Goal: Communication & Community: Participate in discussion

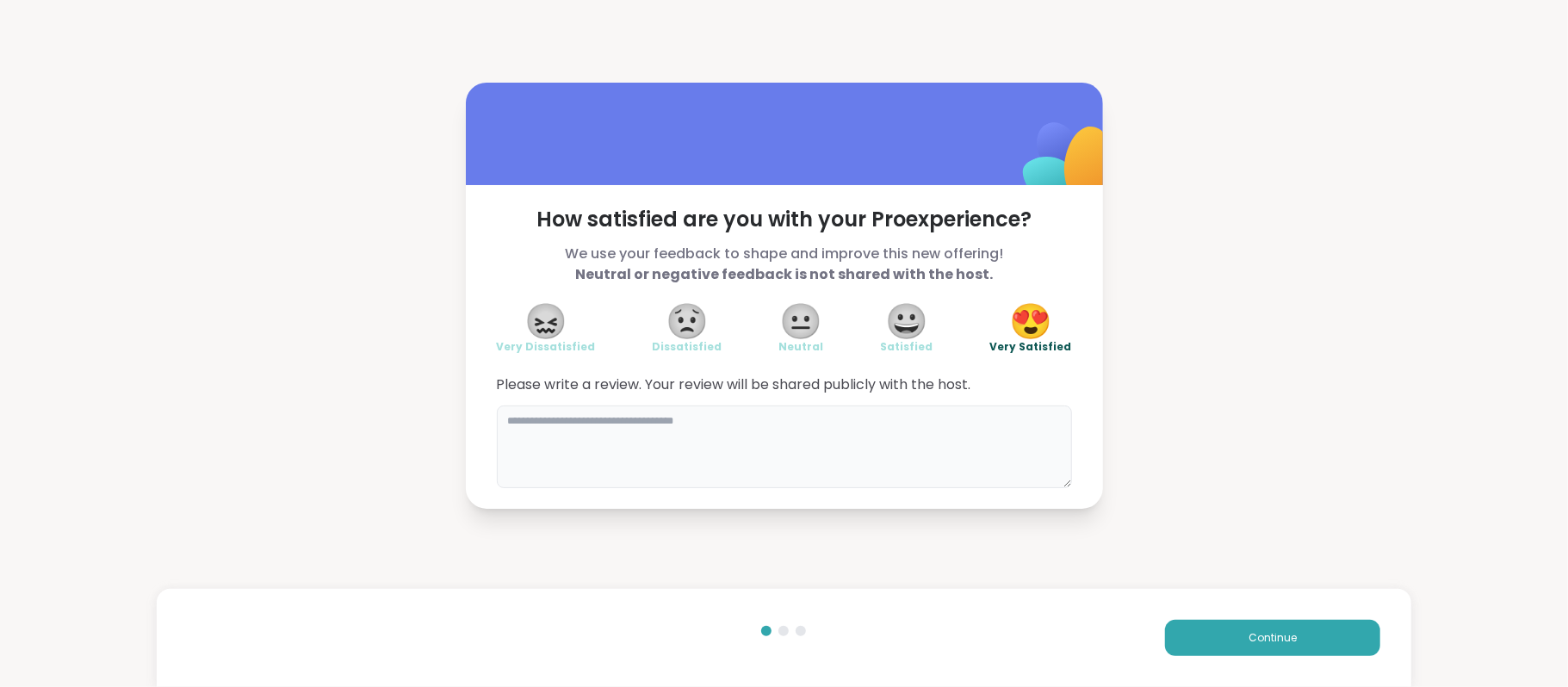
click at [964, 439] on textarea at bounding box center [784, 447] width 575 height 83
type textarea "**********"
click at [1199, 641] on button "Continue" at bounding box center [1272, 638] width 215 height 37
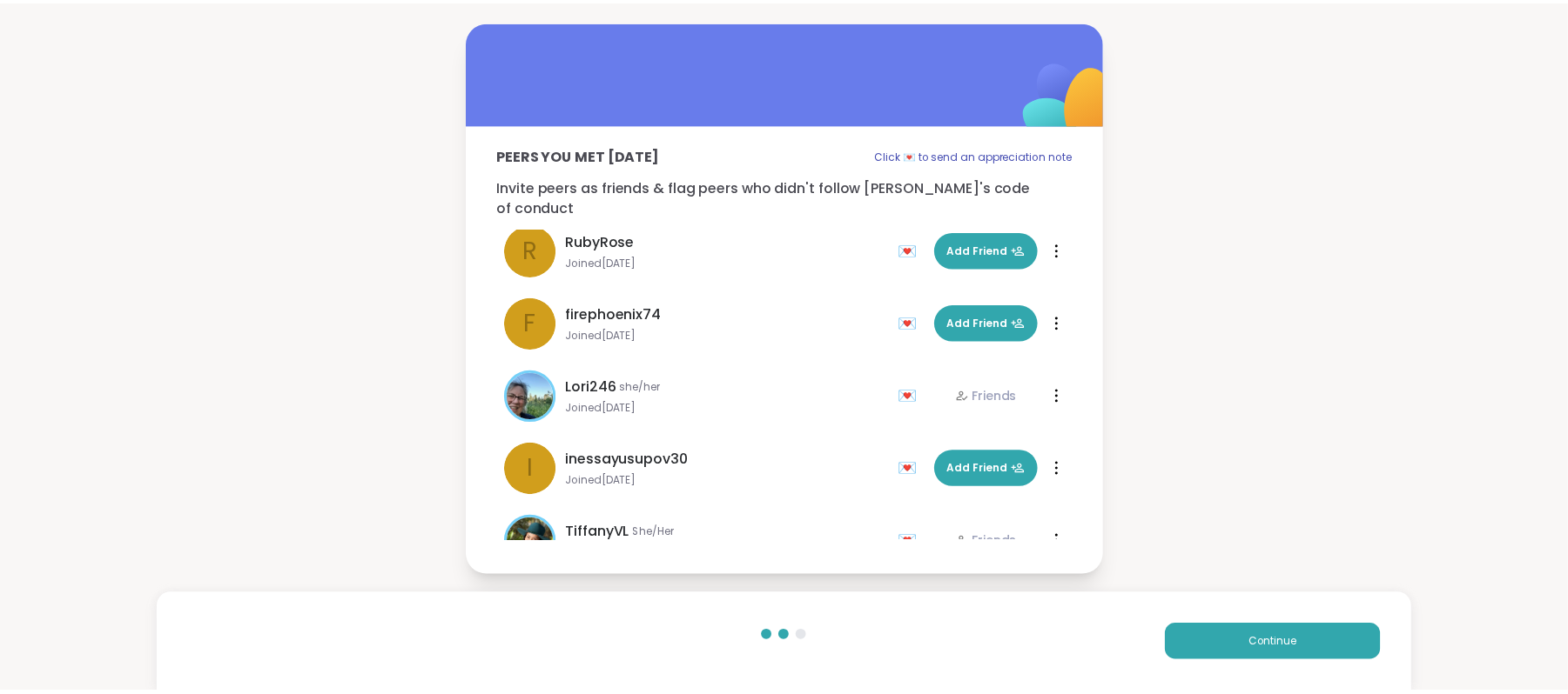
scroll to position [929, 0]
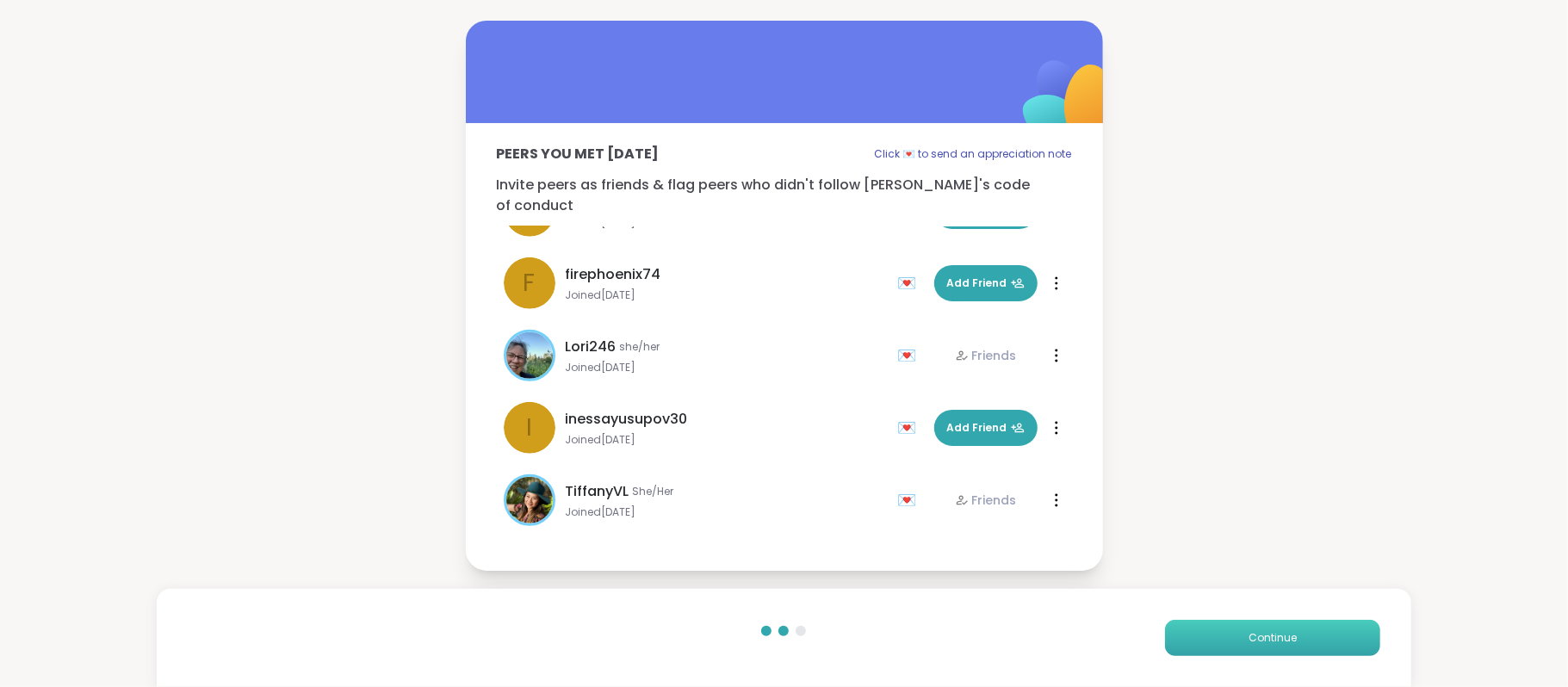
click at [1262, 638] on span "Continue" at bounding box center [1273, 638] width 48 height 15
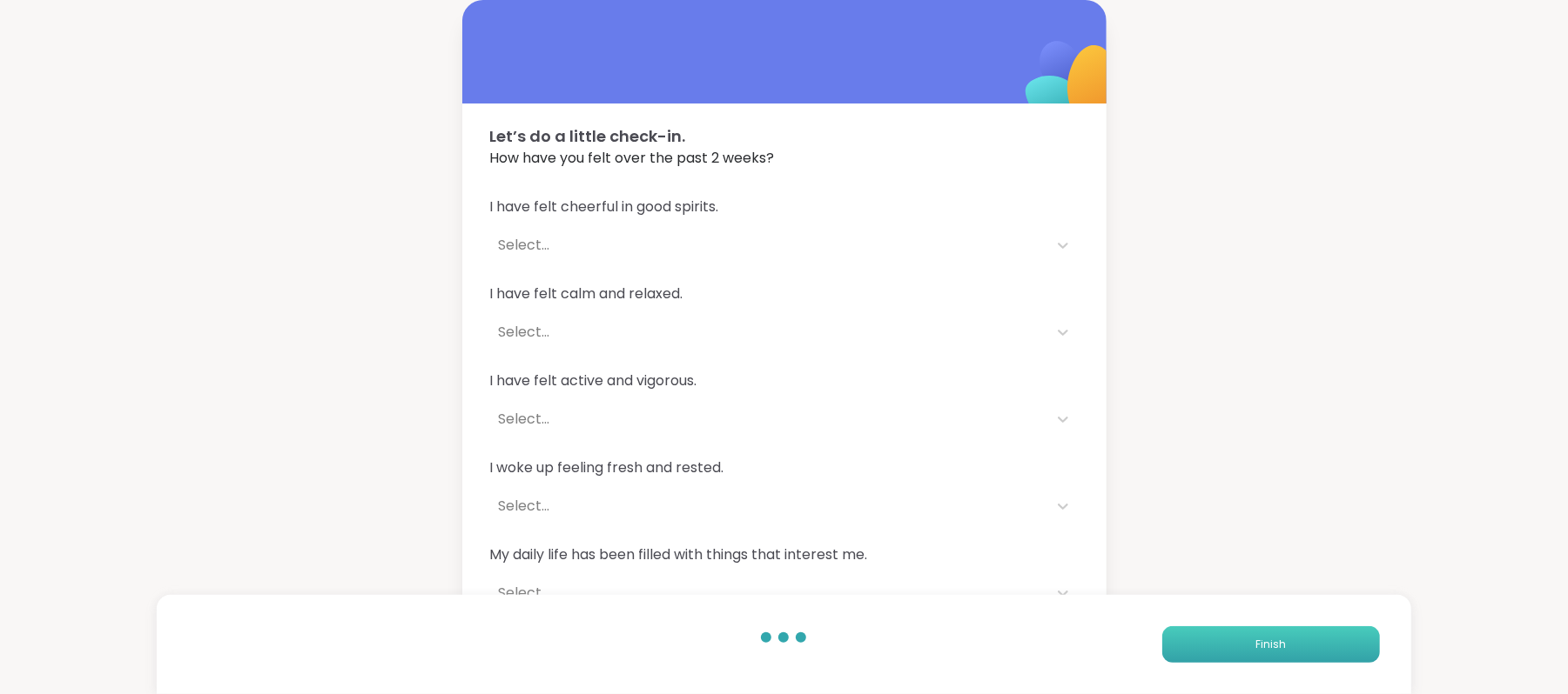
click at [1276, 644] on span "Finish" at bounding box center [1270, 644] width 31 height 15
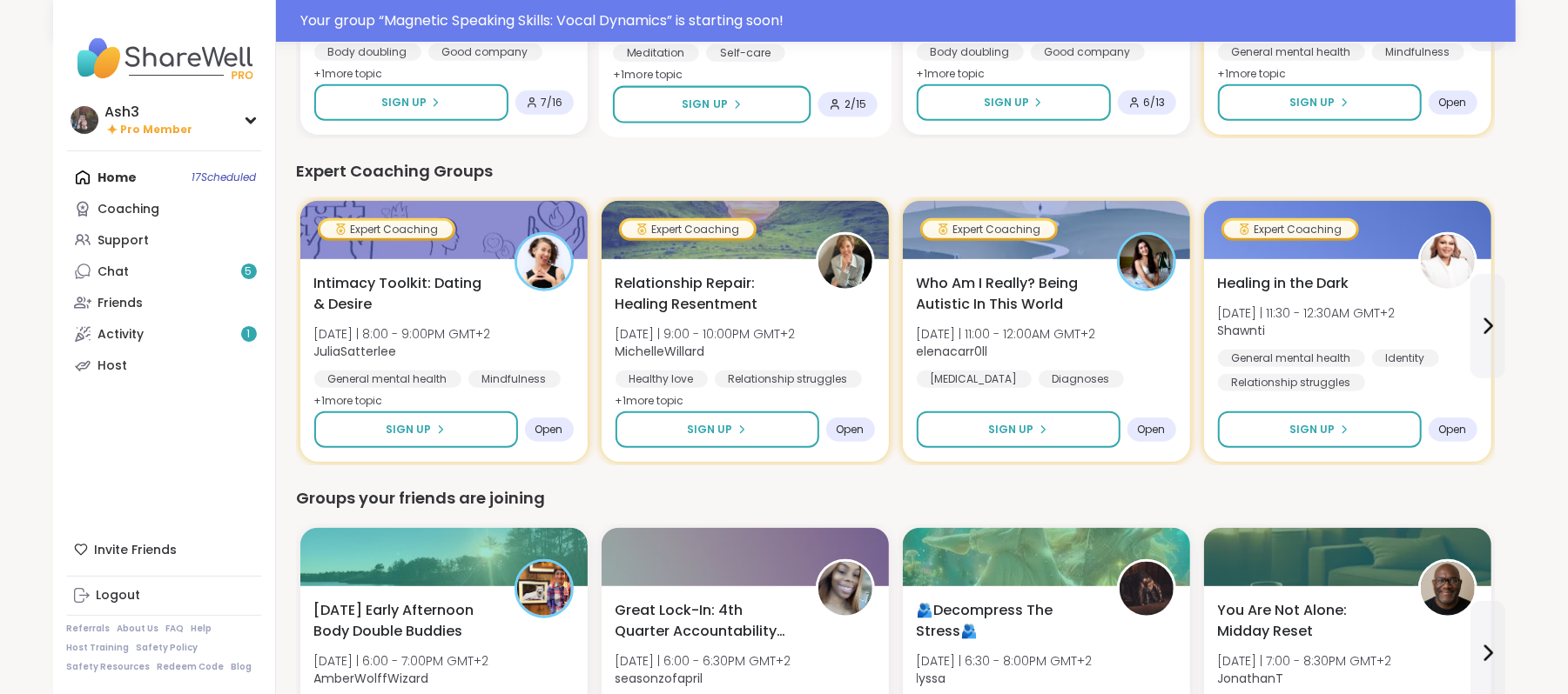
scroll to position [1030, 0]
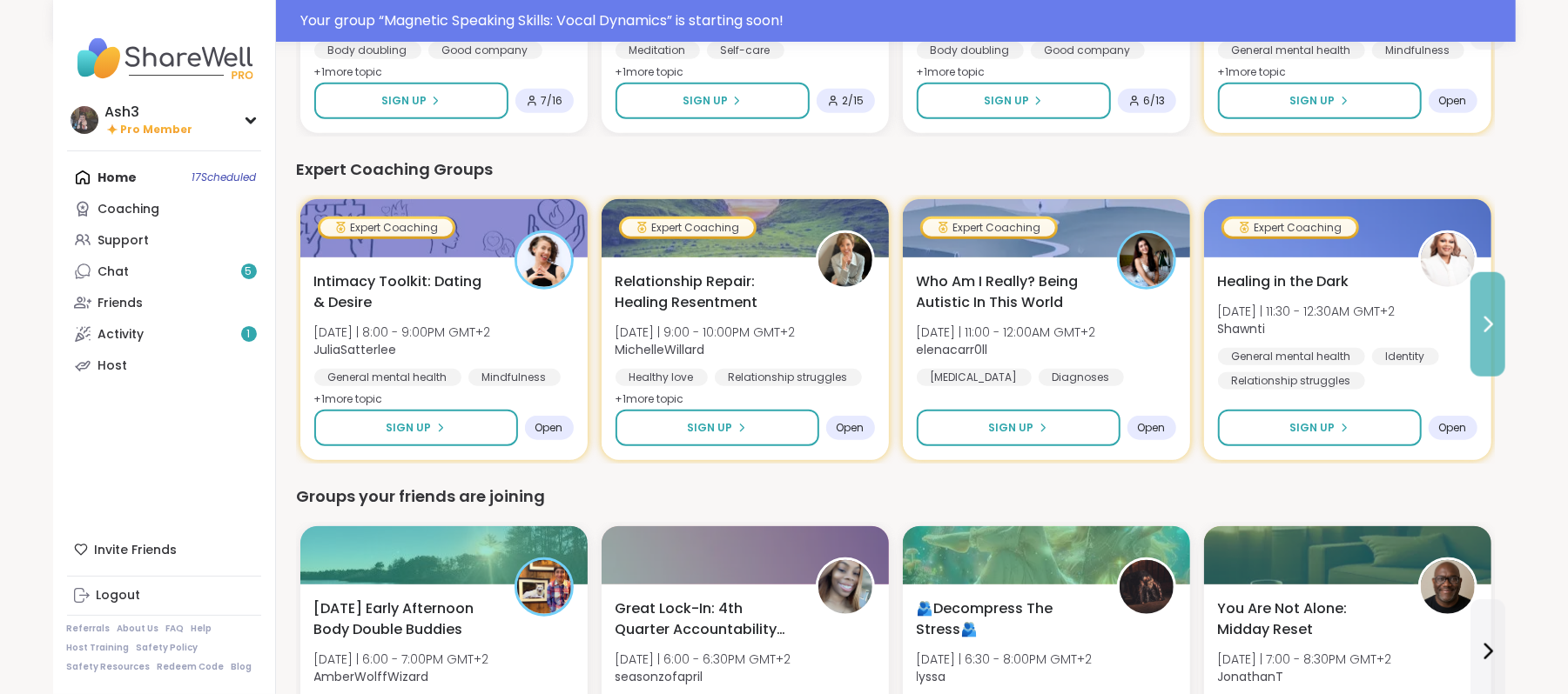
click at [1480, 324] on icon at bounding box center [1487, 324] width 21 height 21
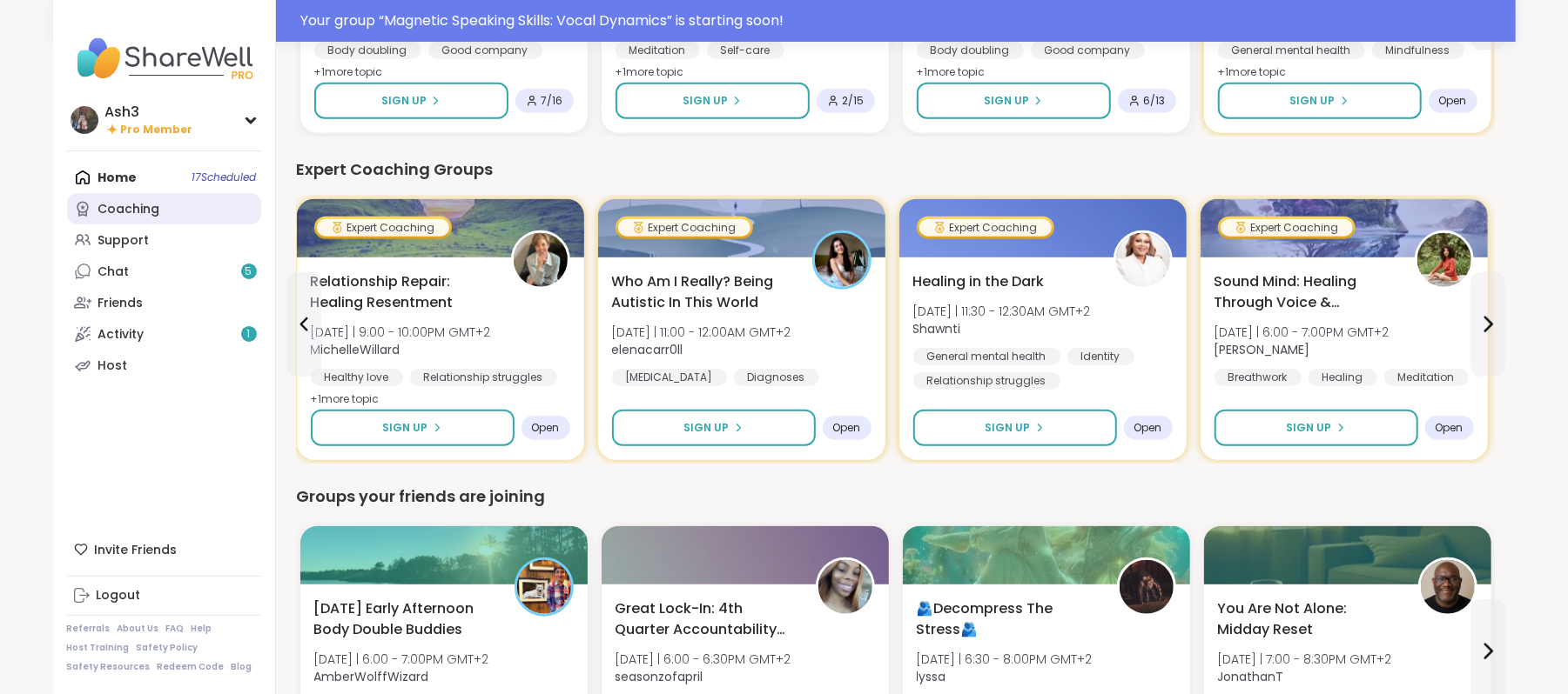
click at [126, 204] on div "Coaching" at bounding box center [129, 209] width 62 height 17
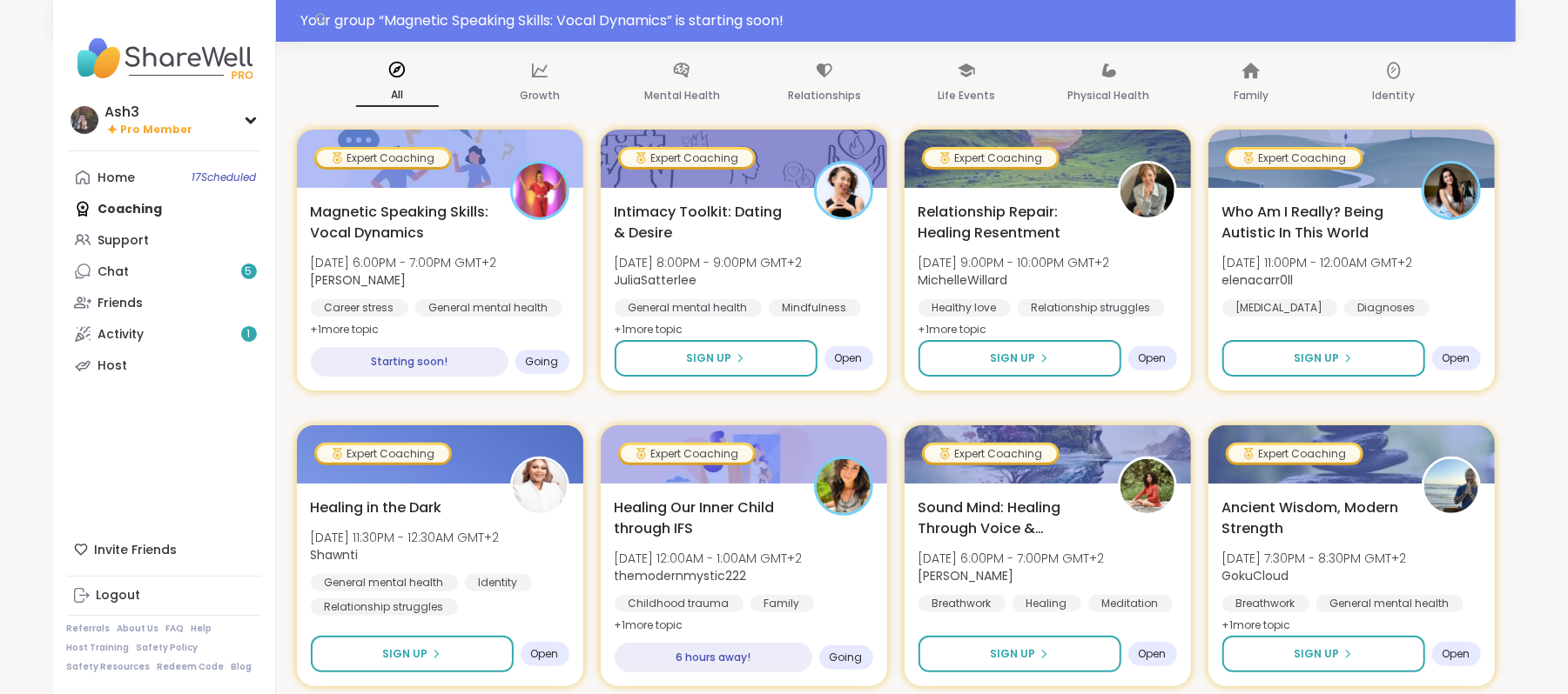
scroll to position [169, 0]
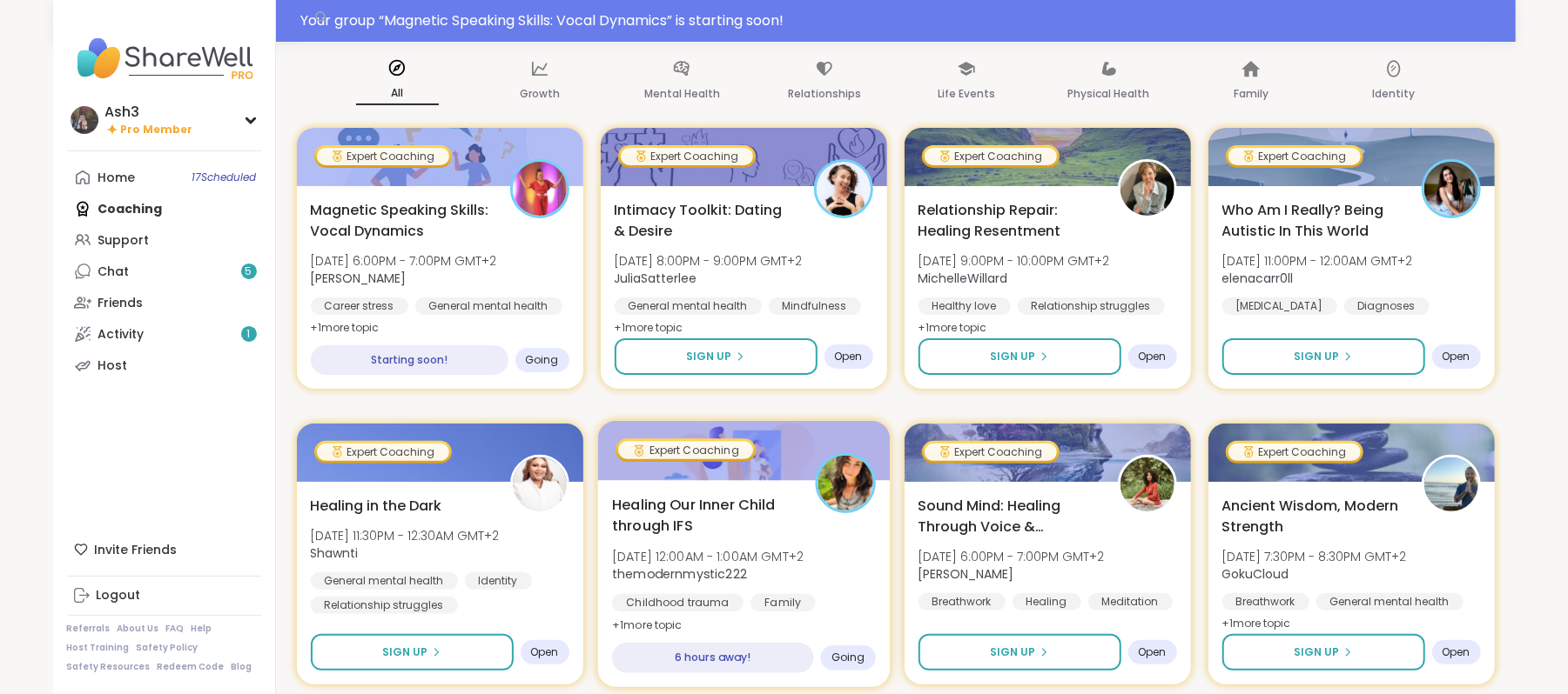
click at [763, 524] on span "Healing Our Inner Child through IFS" at bounding box center [704, 515] width 184 height 42
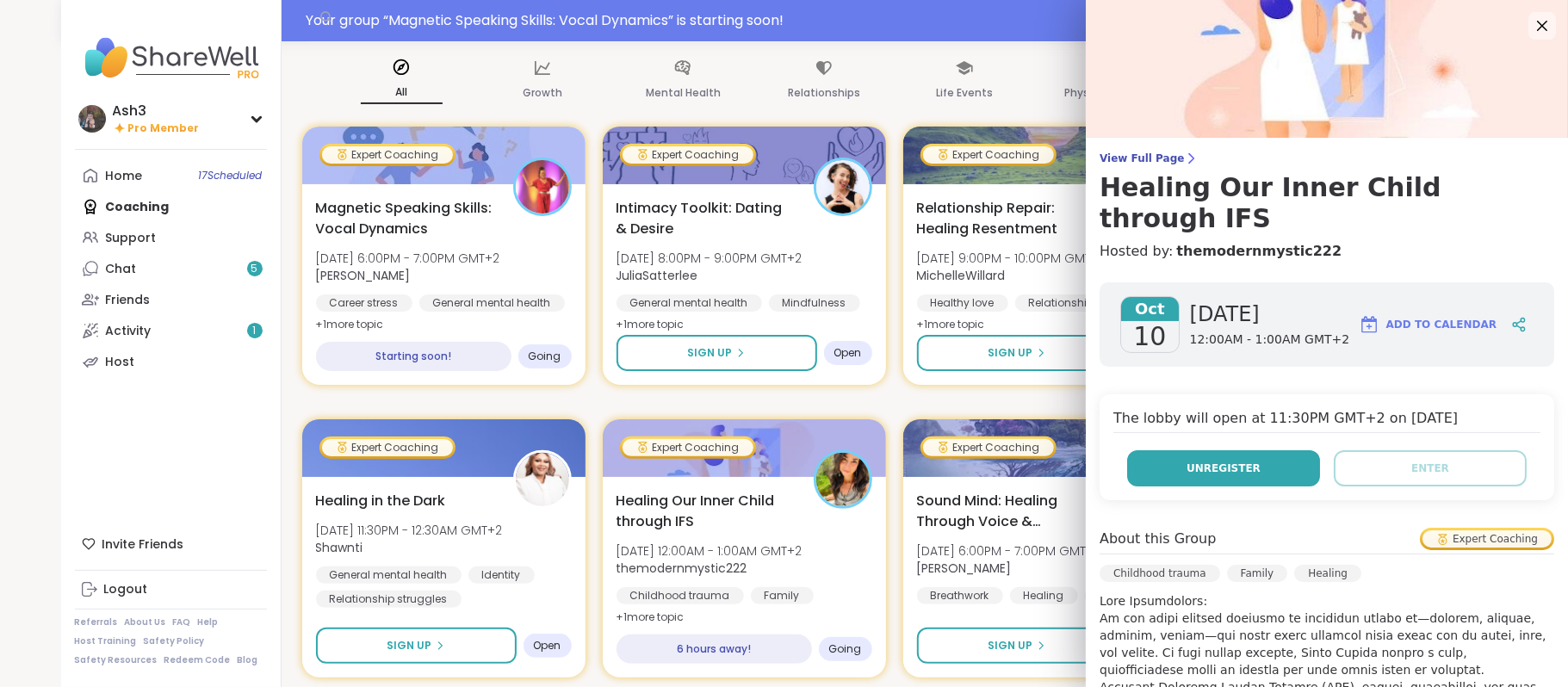
click at [1186, 461] on span "Unregister" at bounding box center [1223, 468] width 74 height 15
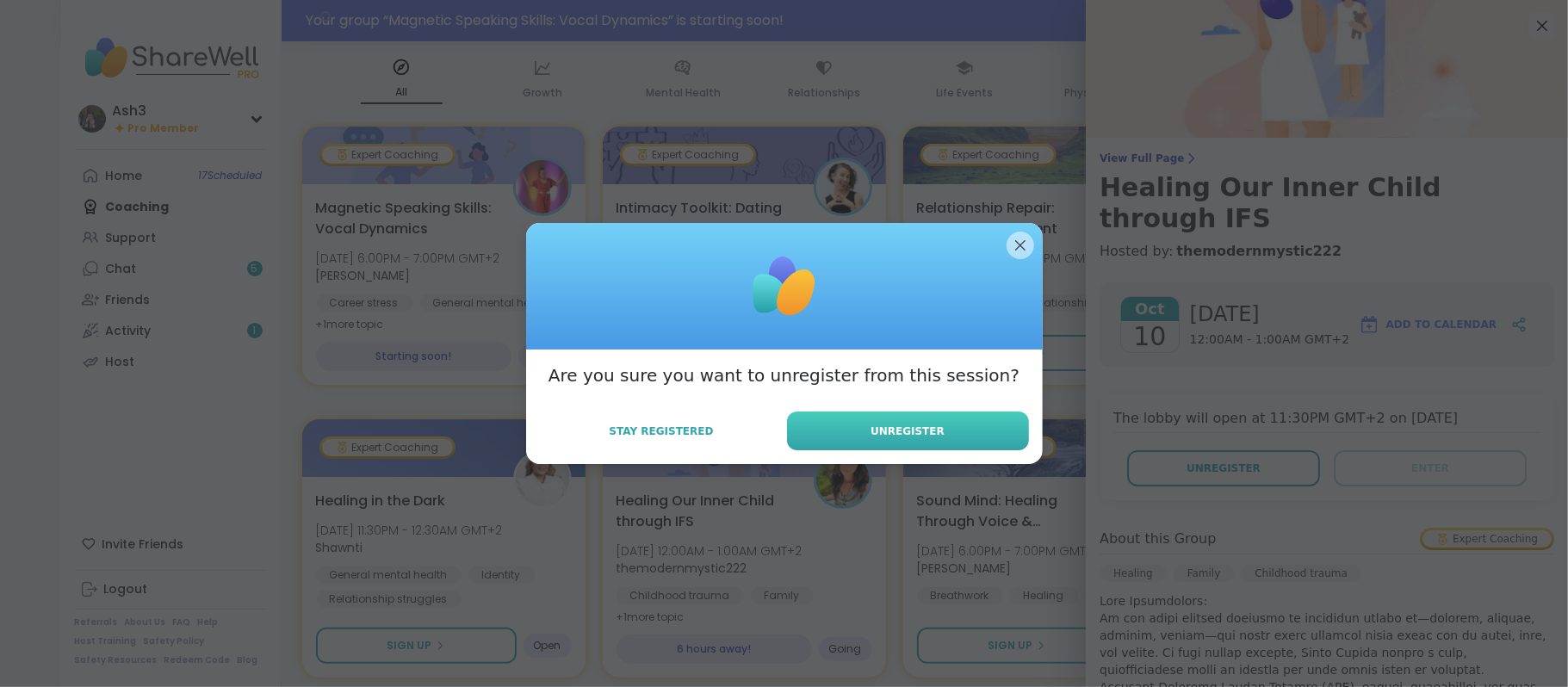
click at [906, 421] on button "Unregister" at bounding box center [907, 430] width 242 height 38
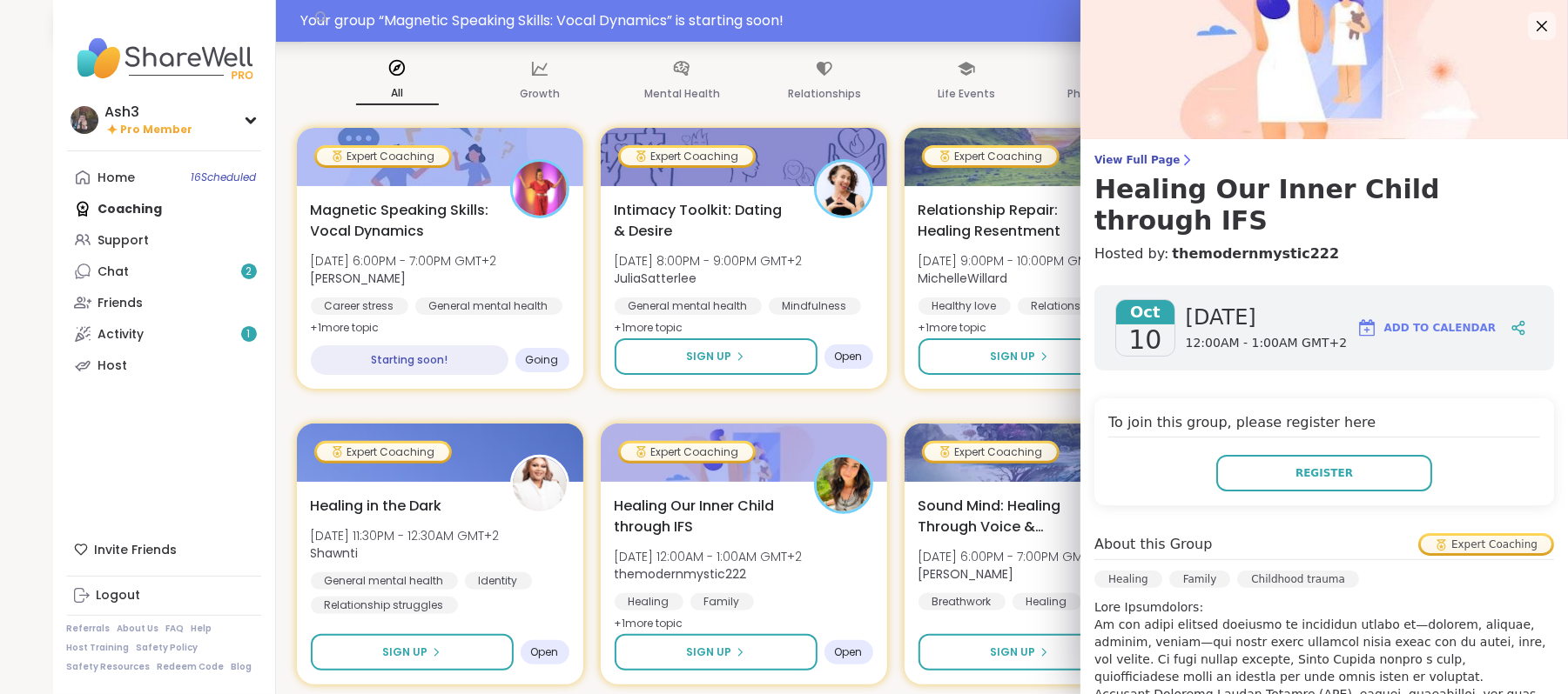
click at [505, 14] on div "Your group “ Magnetic Speaking Skills: Vocal Dynamics ” is starting soon!" at bounding box center [903, 21] width 1204 height 21
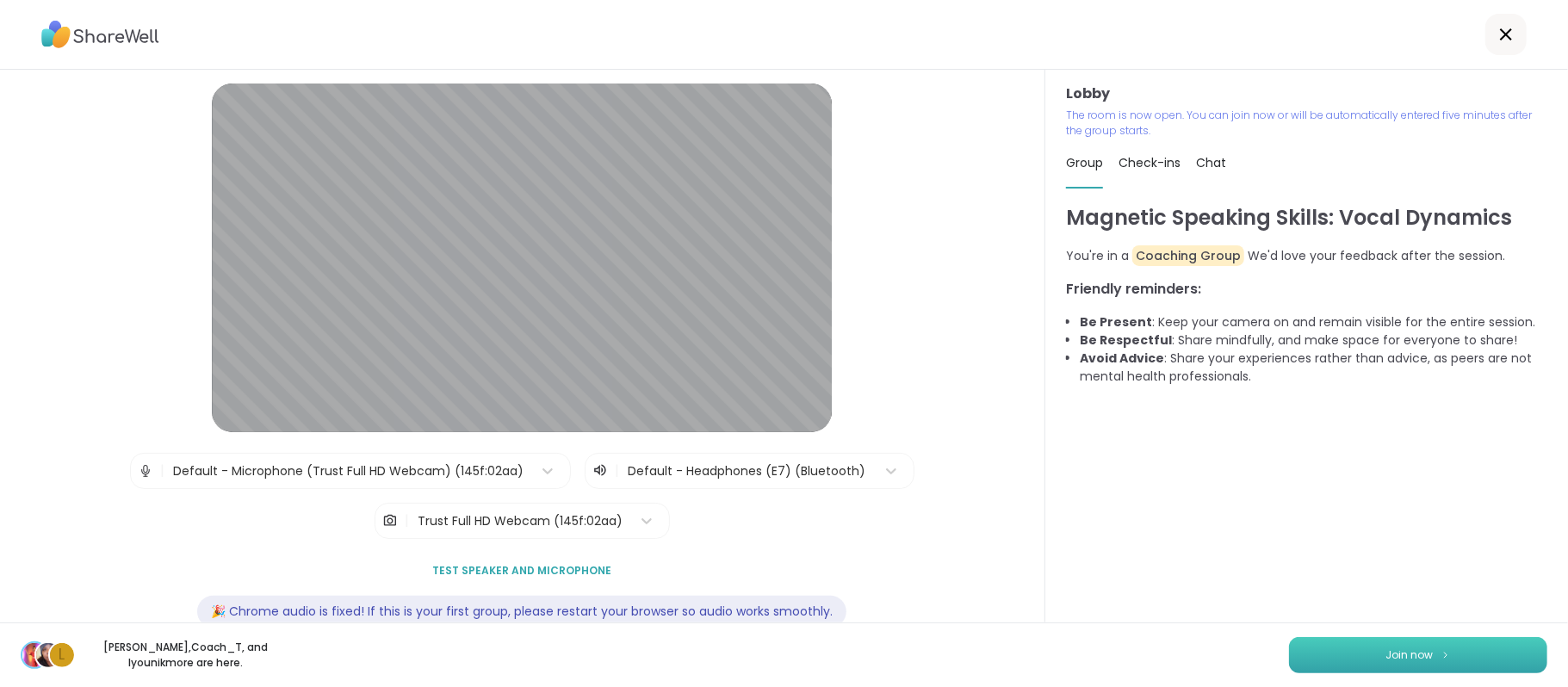
click at [1324, 659] on button "Join now" at bounding box center [1418, 655] width 259 height 37
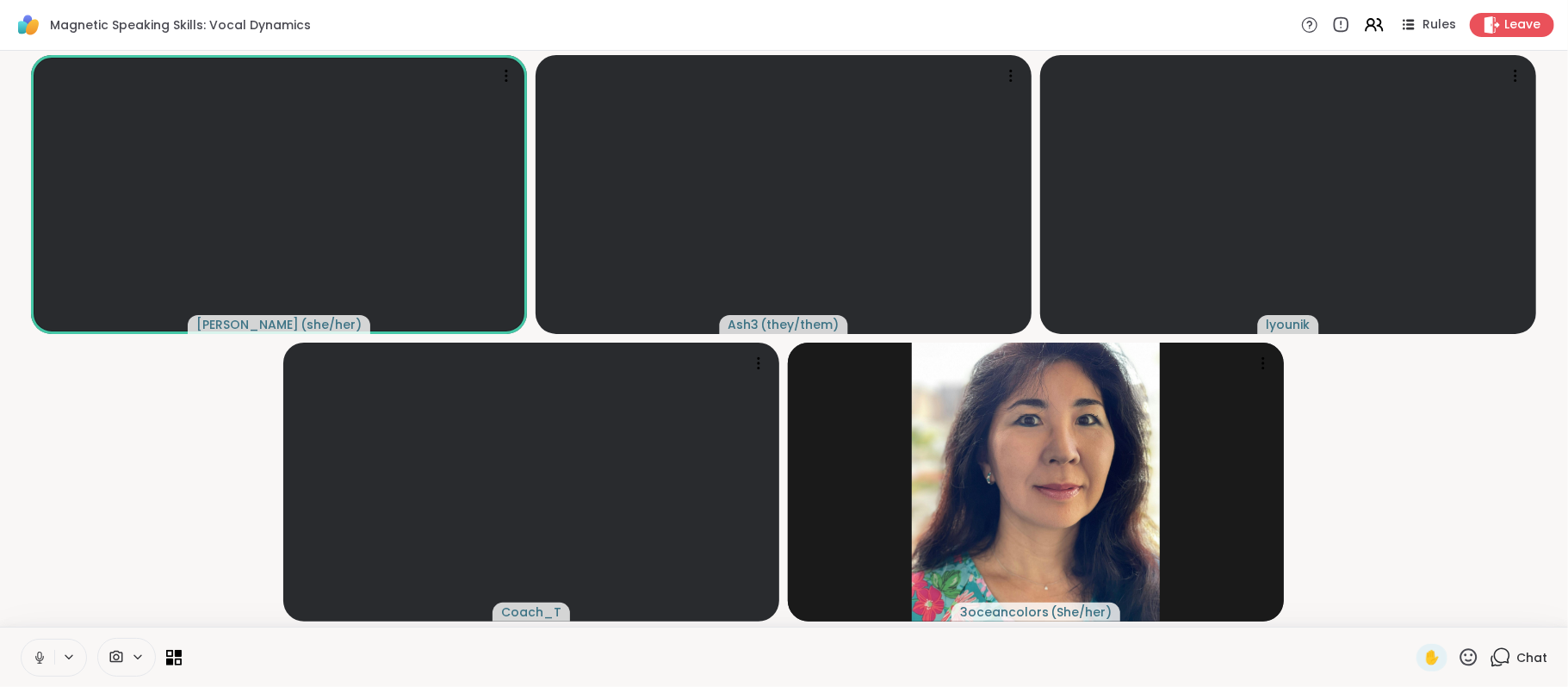
click at [1496, 660] on div "Chat" at bounding box center [1518, 658] width 58 height 28
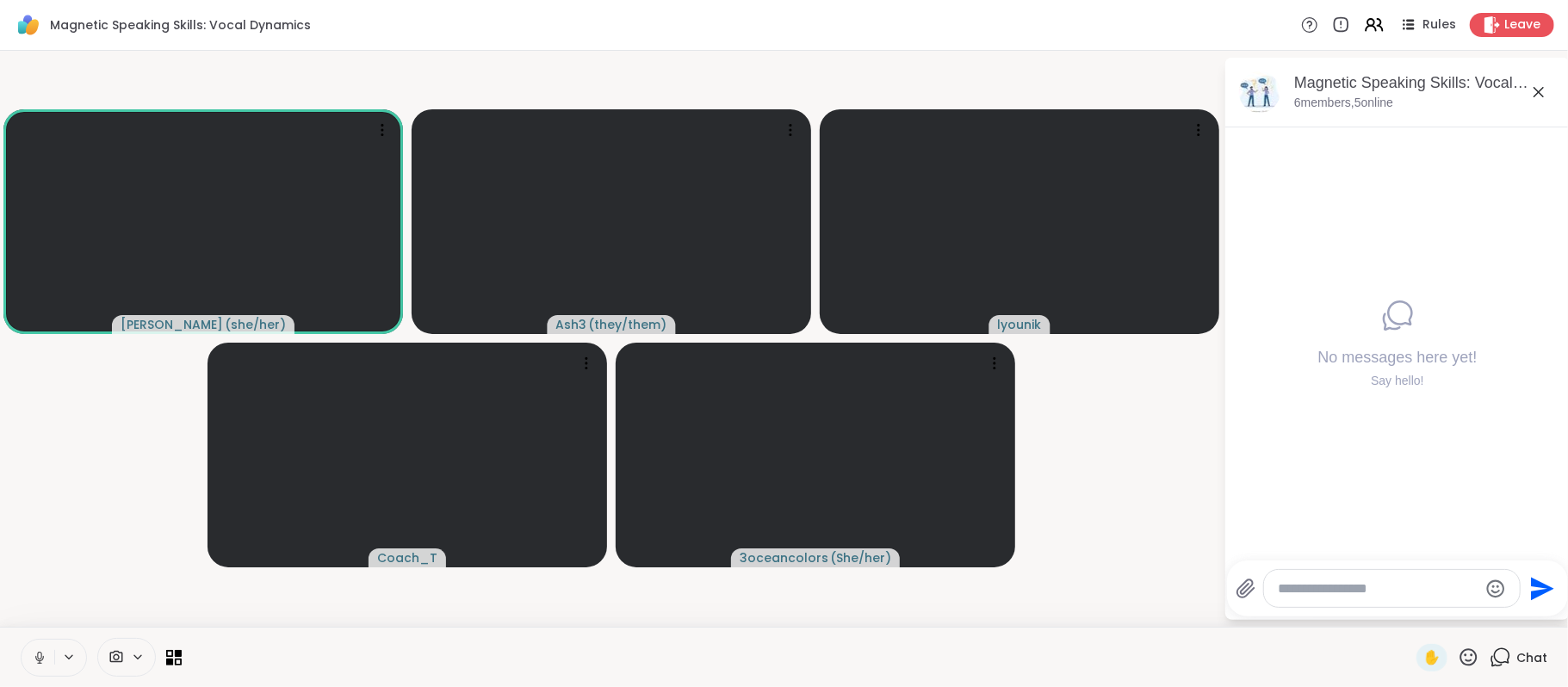
click at [1331, 581] on textarea "Type your message" at bounding box center [1378, 589] width 201 height 17
type textarea "**********"
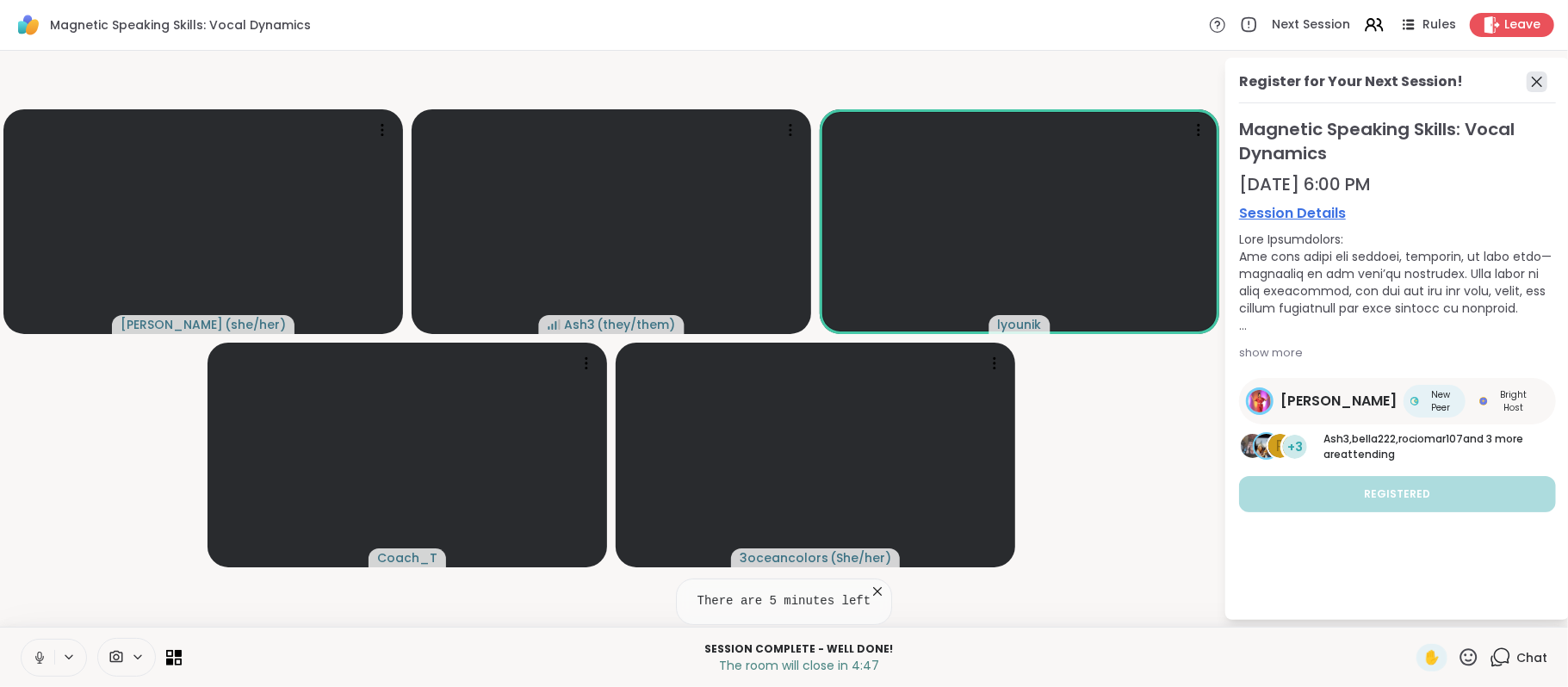
click at [1543, 76] on icon at bounding box center [1537, 81] width 21 height 21
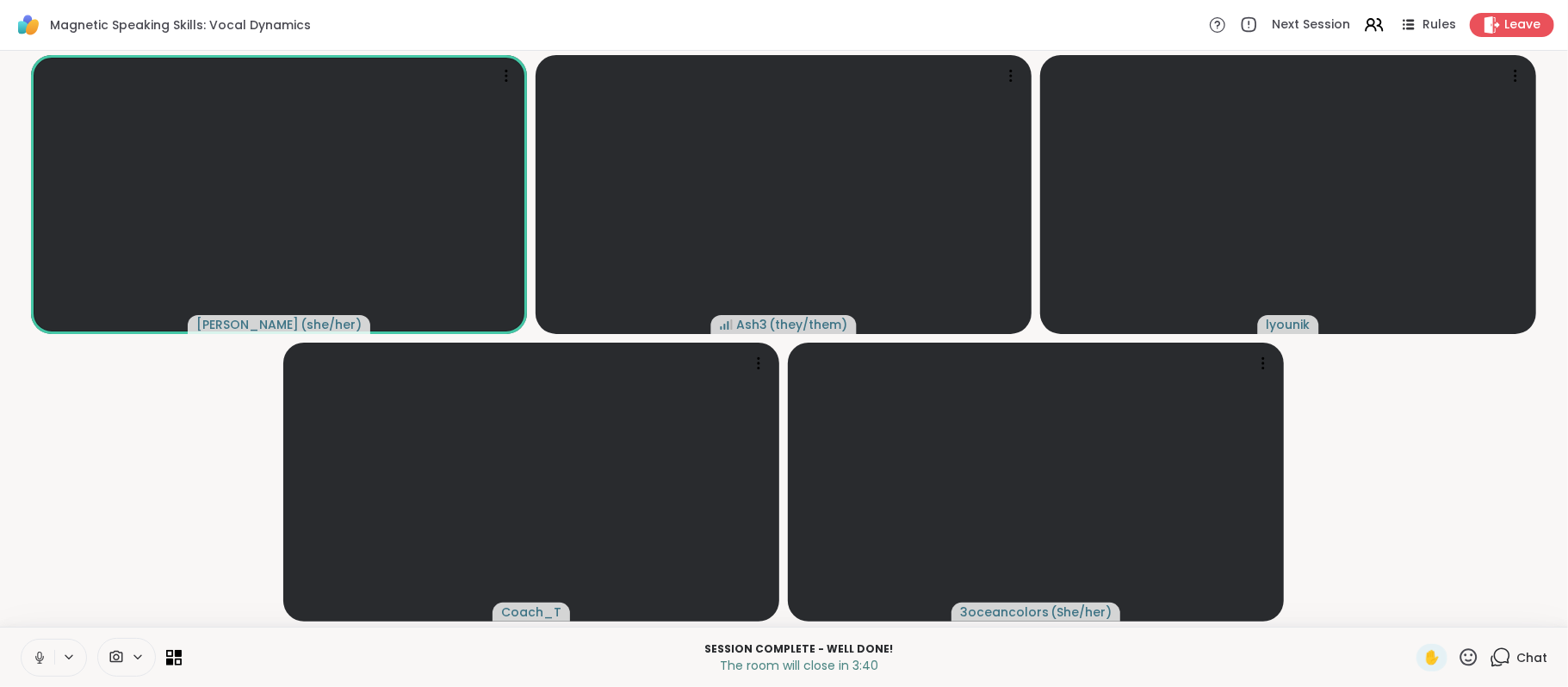
click at [1516, 650] on span "Chat" at bounding box center [1531, 658] width 31 height 17
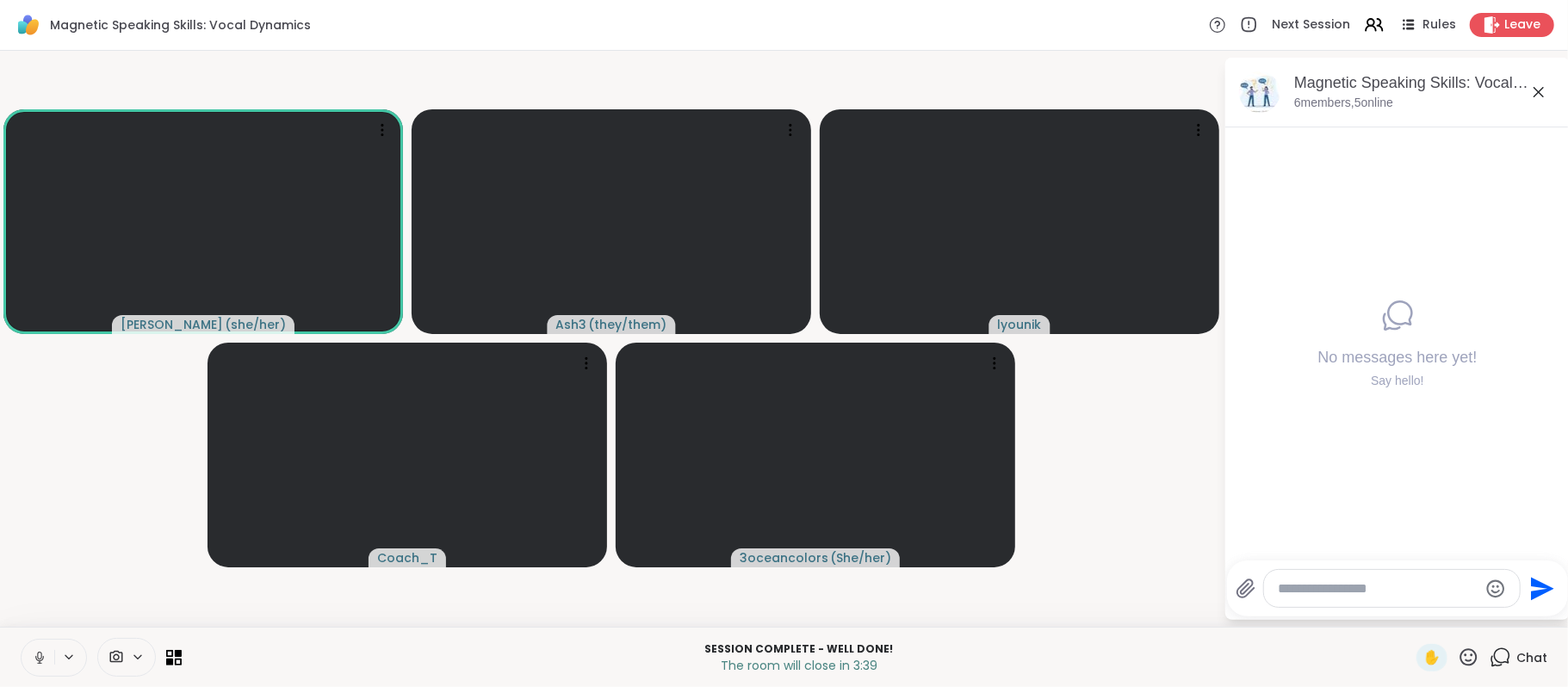
click at [1391, 589] on textarea "Type your message" at bounding box center [1378, 589] width 201 height 17
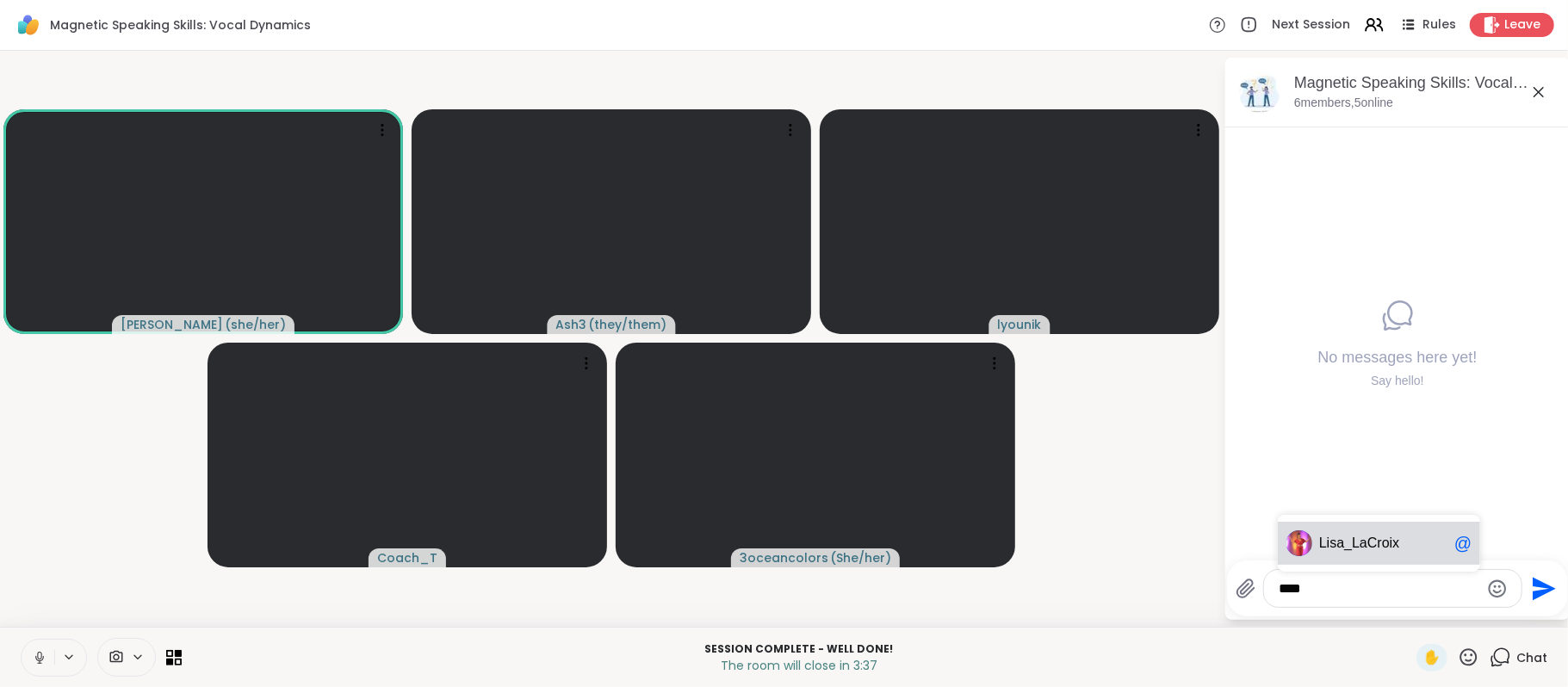
type textarea "*****"
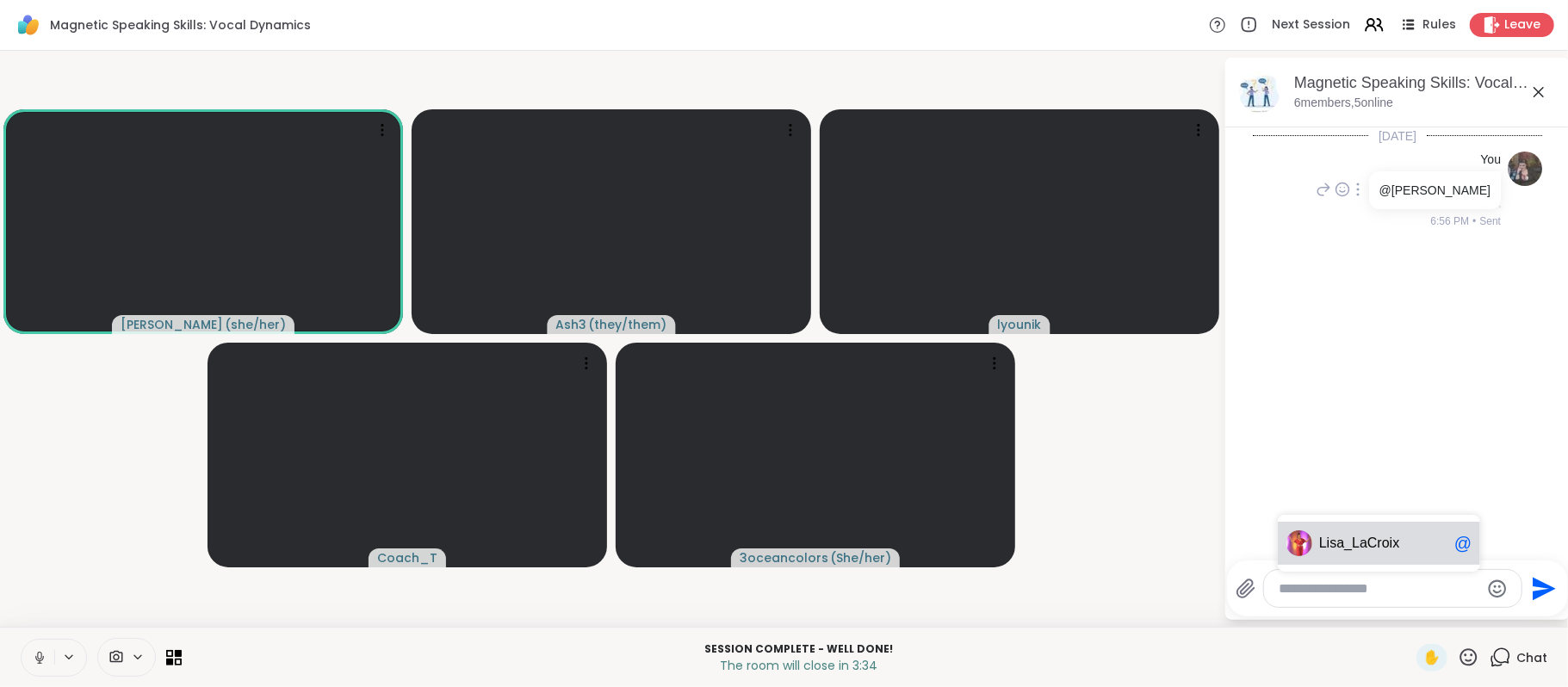
click at [1359, 187] on icon at bounding box center [1358, 189] width 4 height 13
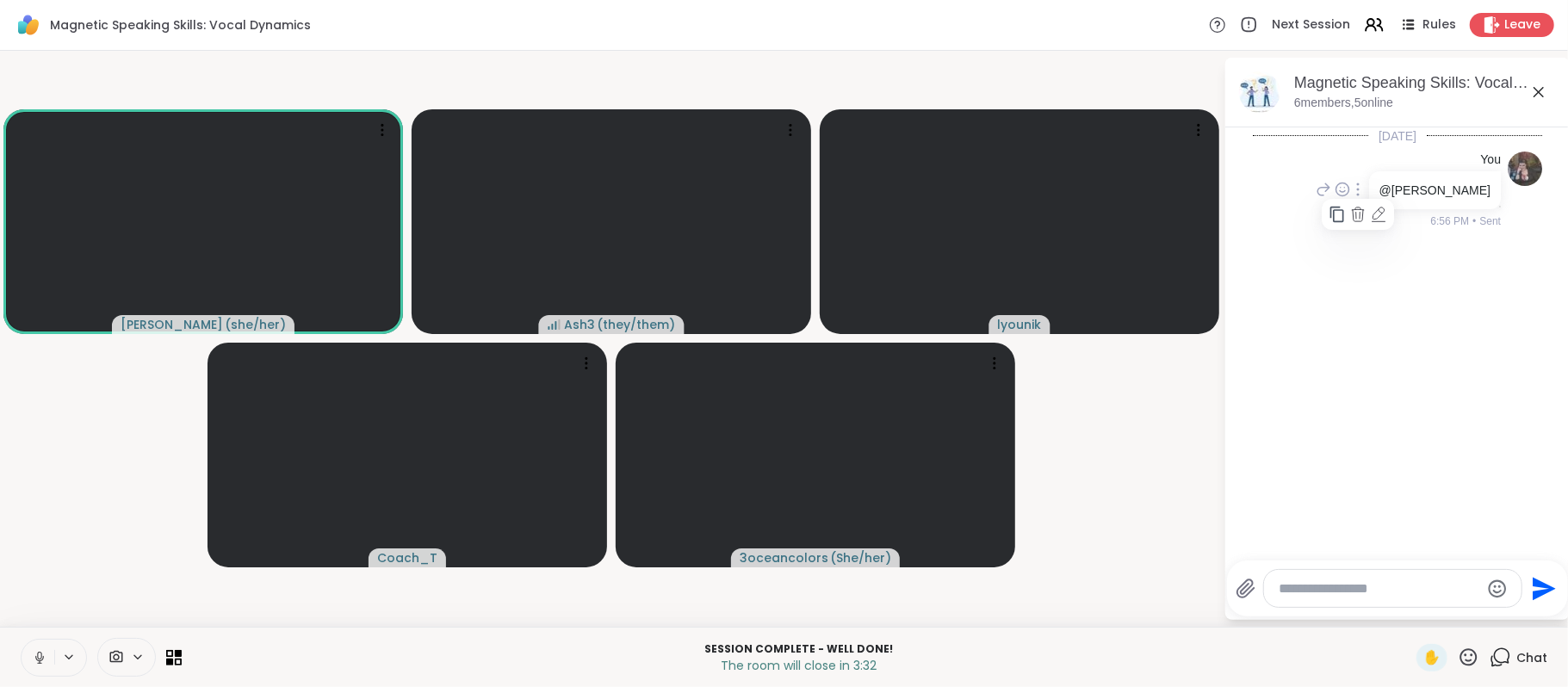
click at [1387, 217] on icon at bounding box center [1378, 214] width 17 height 17
click at [1323, 592] on textarea "*****" at bounding box center [1380, 589] width 200 height 17
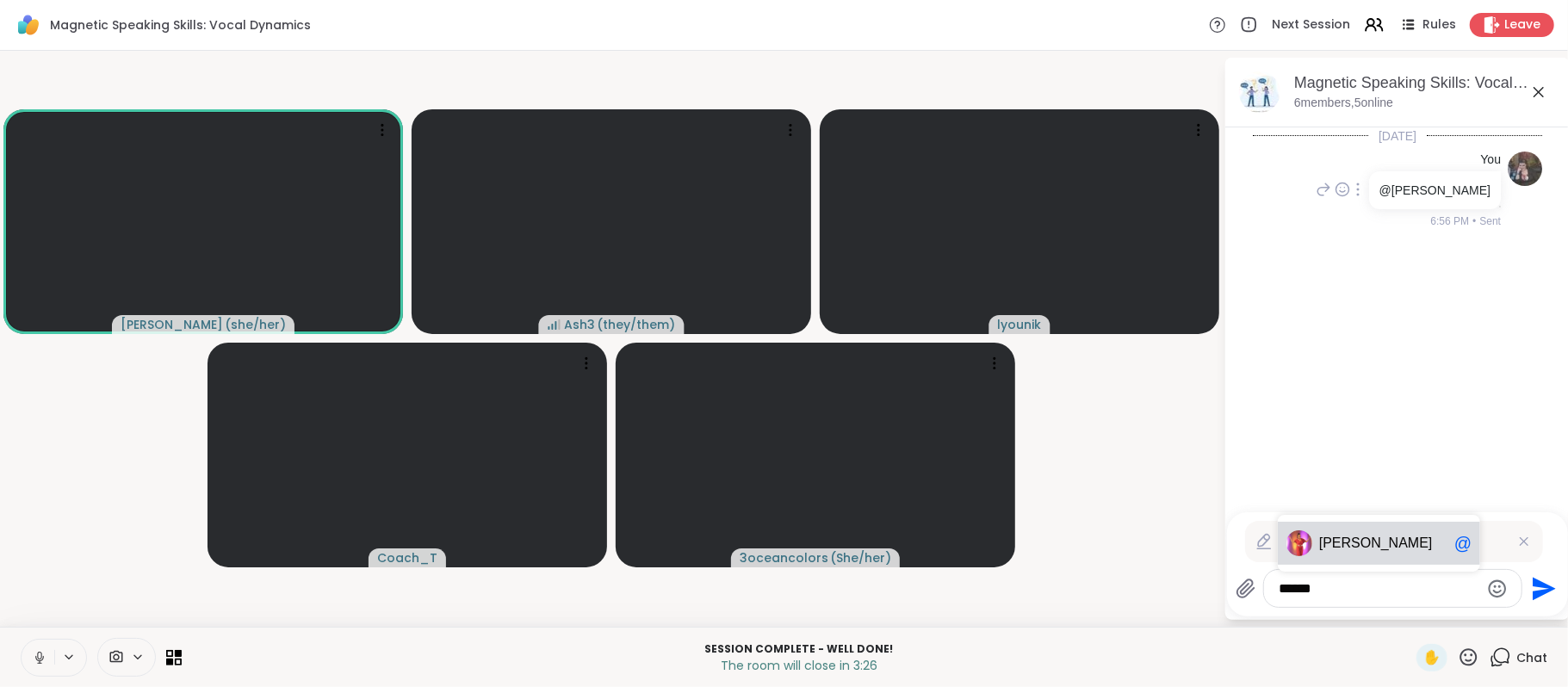
click at [1327, 545] on span "[PERSON_NAME]" at bounding box center [1375, 543] width 113 height 17
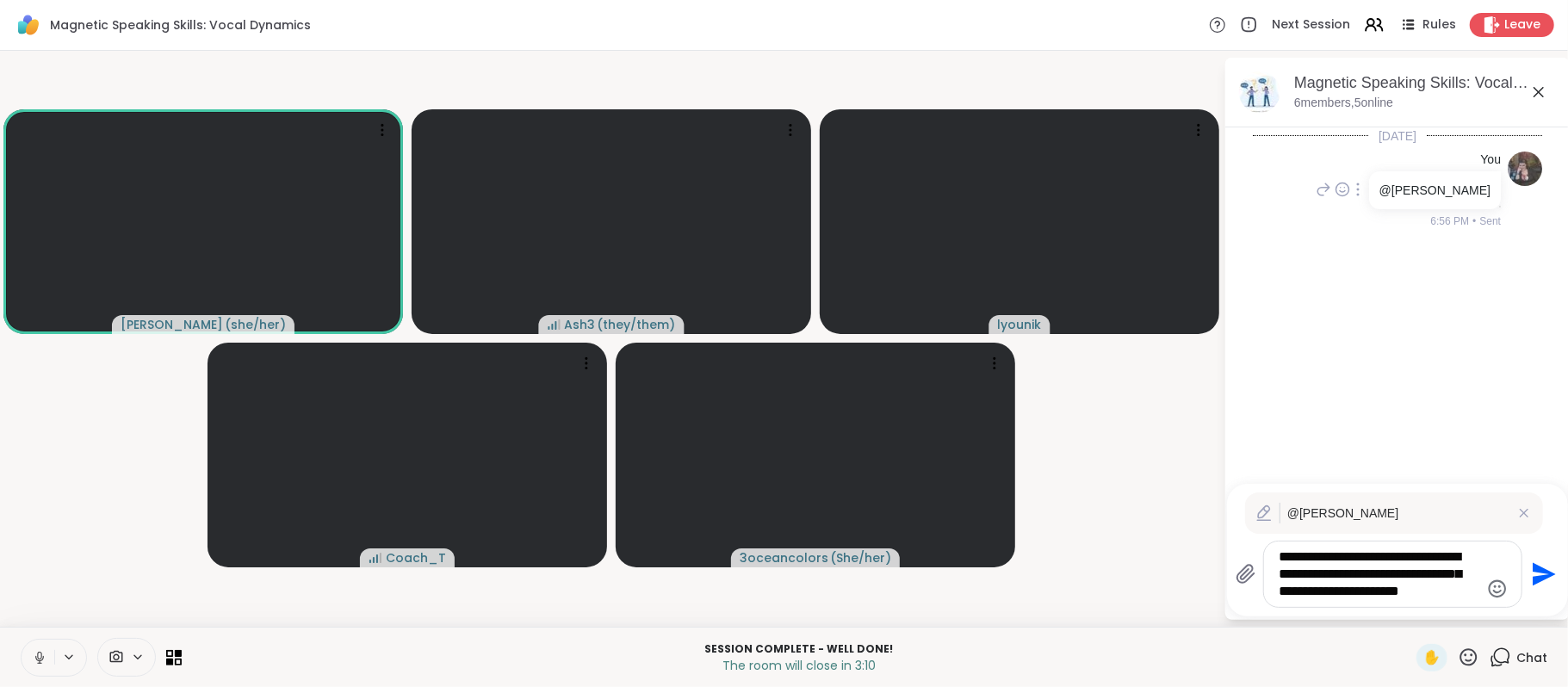
type textarea "**********"
click at [1539, 572] on icon "Send" at bounding box center [1544, 575] width 23 height 23
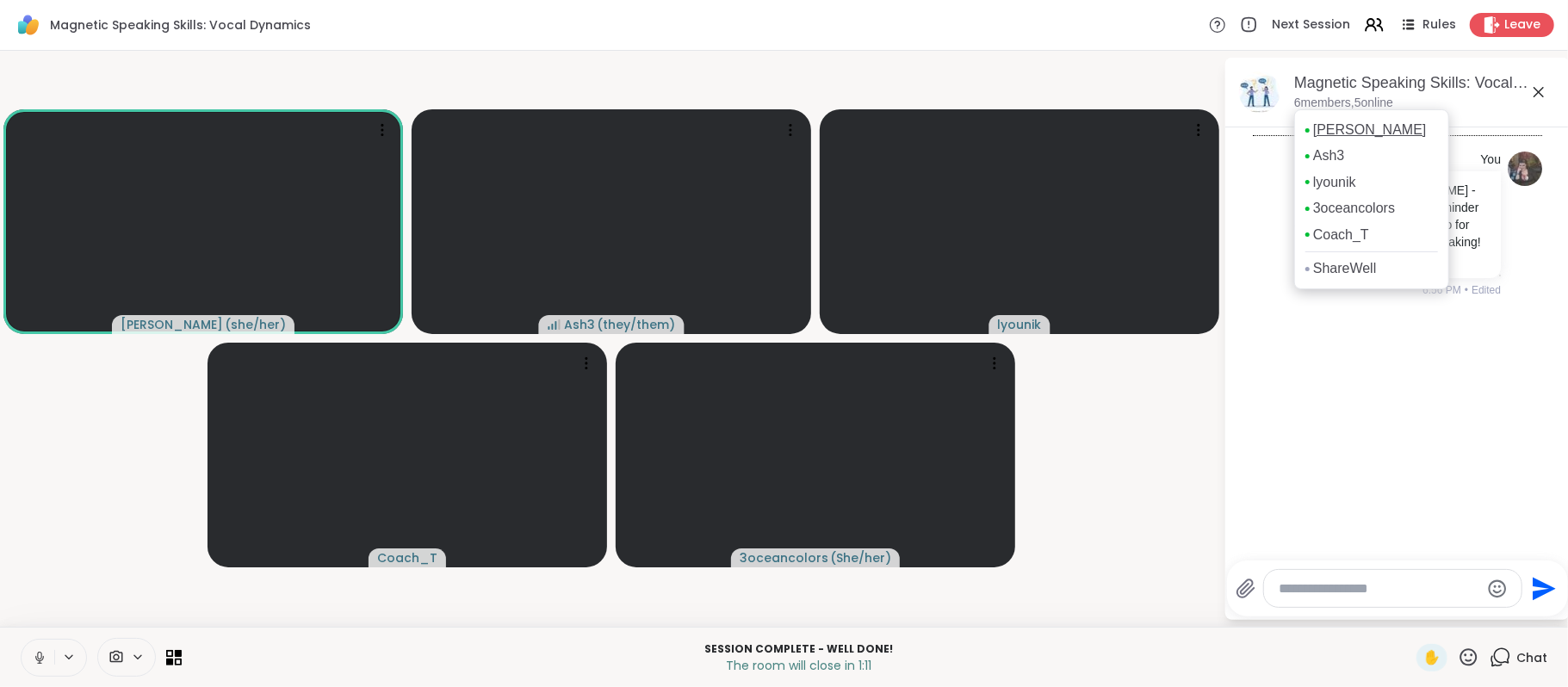
click at [1351, 133] on link "[PERSON_NAME]" at bounding box center [1369, 129] width 113 height 19
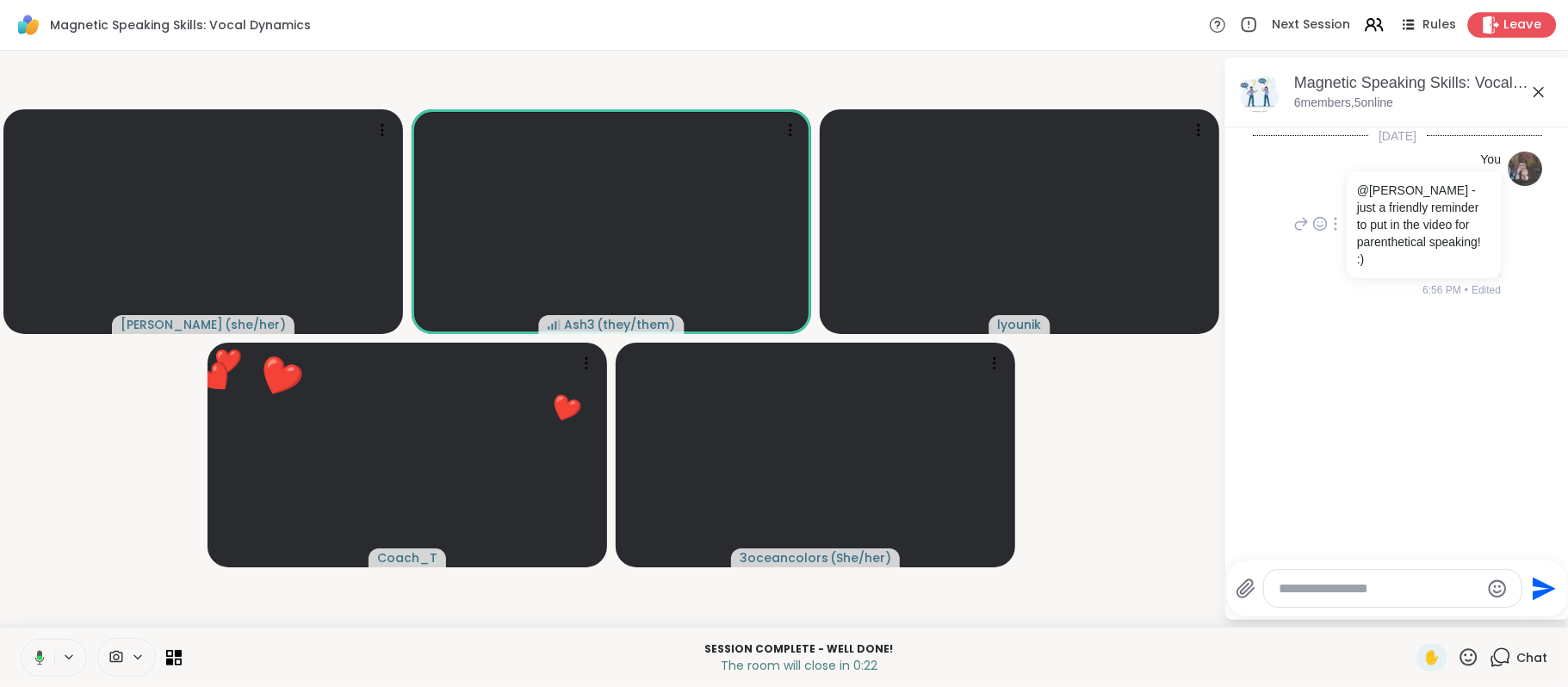
click at [1505, 25] on span "Leave" at bounding box center [1523, 25] width 37 height 18
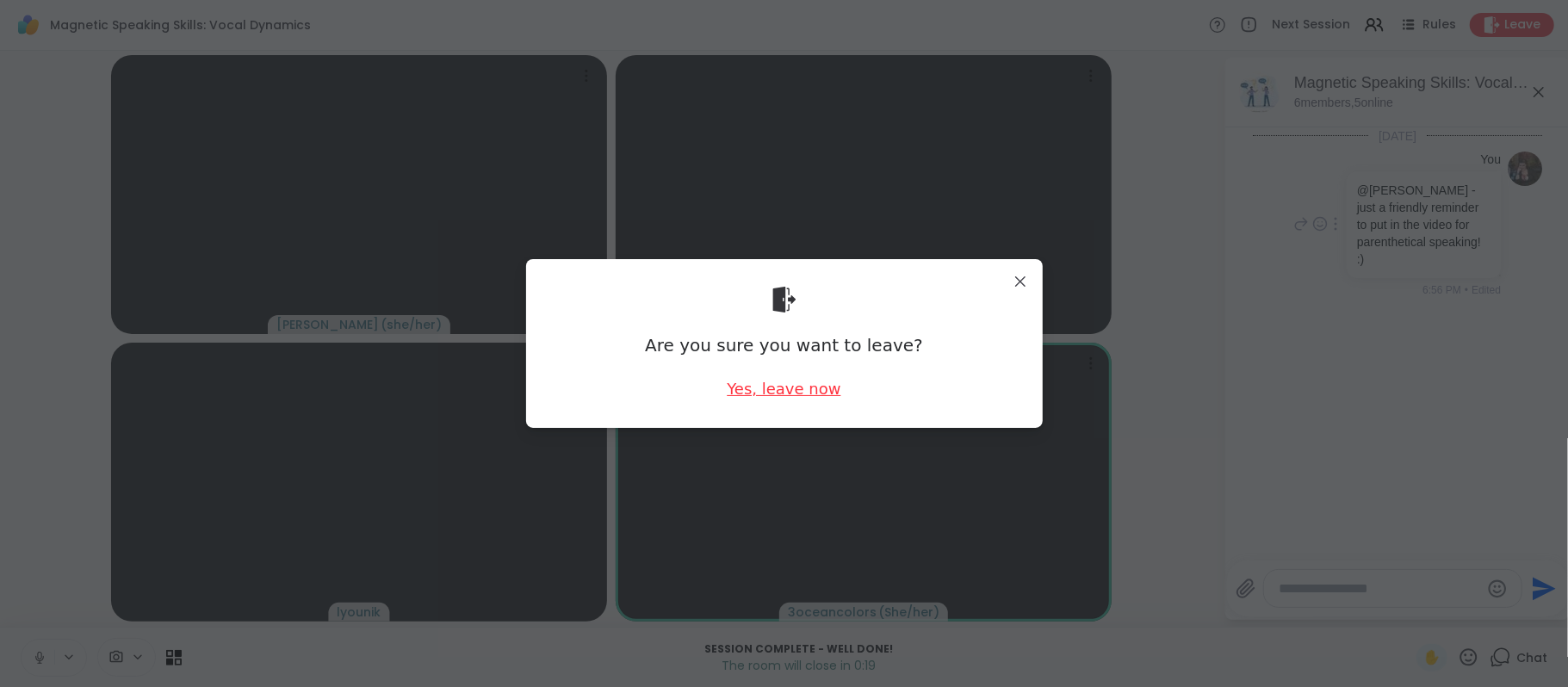
click at [786, 391] on div "Yes, leave now" at bounding box center [783, 389] width 113 height 21
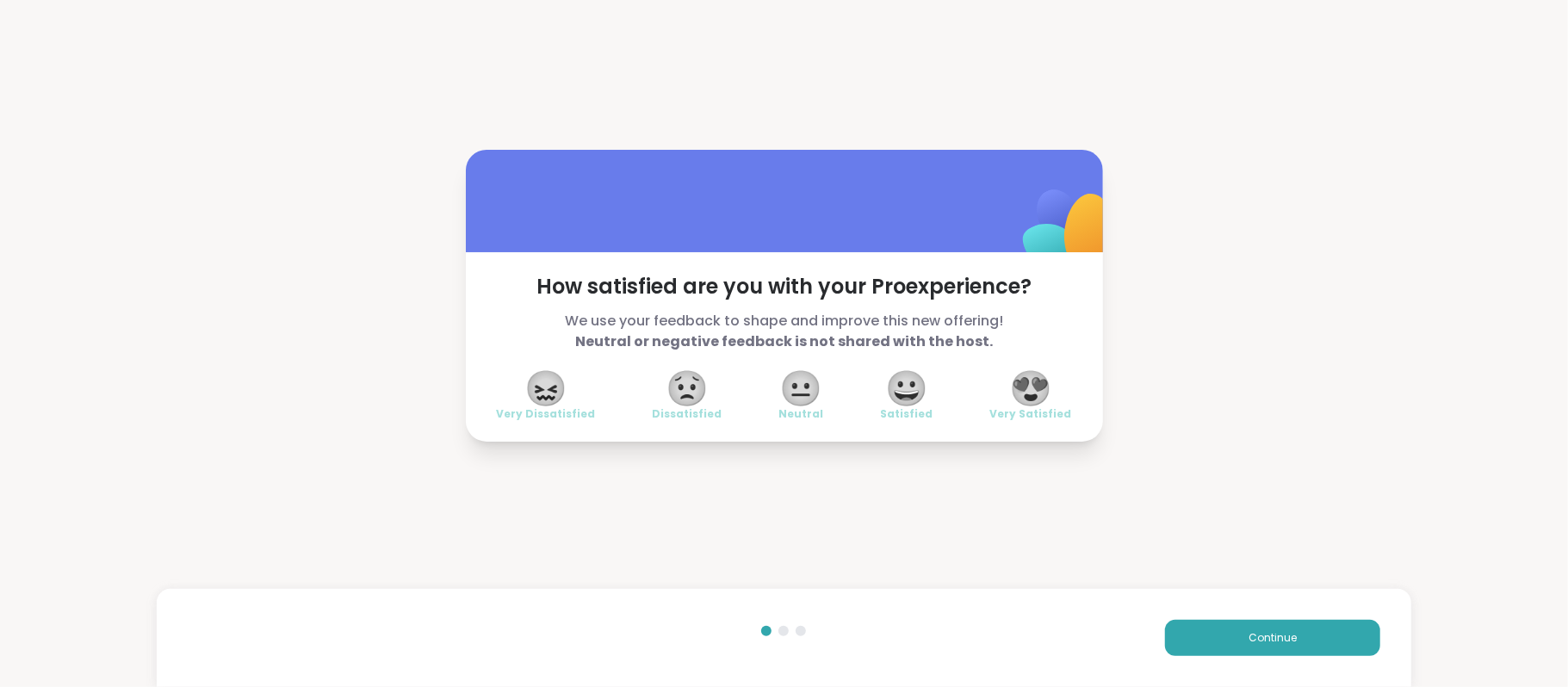
click at [1024, 384] on span "😍" at bounding box center [1030, 388] width 43 height 31
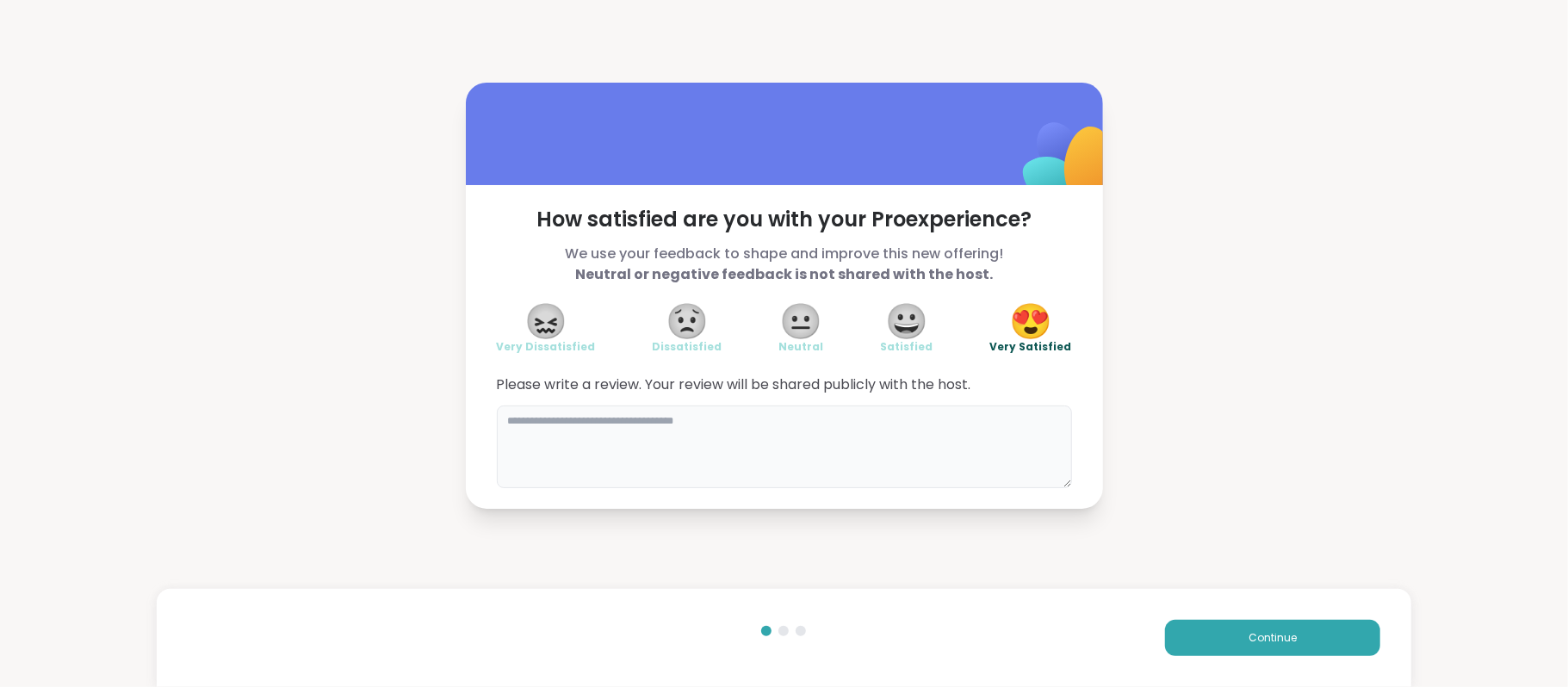
click at [859, 418] on textarea at bounding box center [784, 447] width 575 height 83
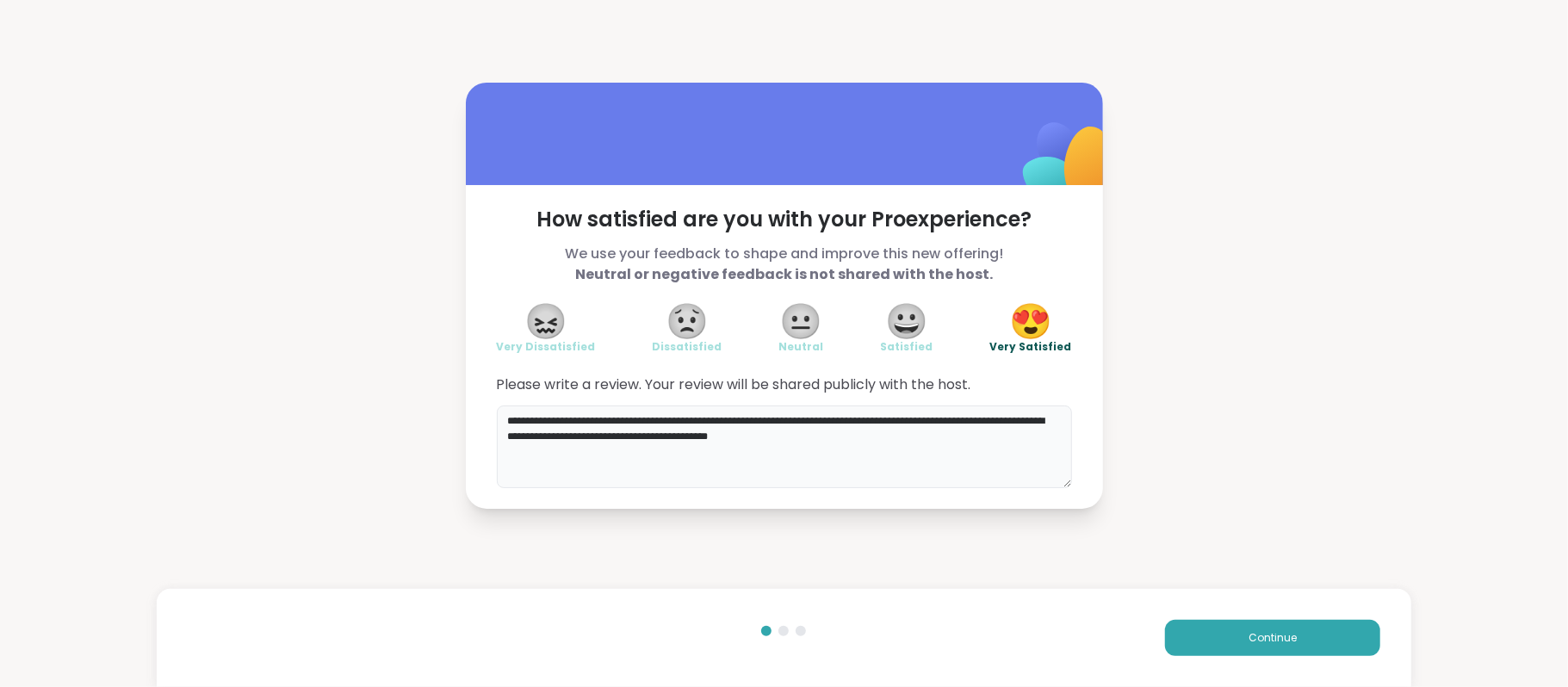
click at [1037, 422] on textarea "**********" at bounding box center [784, 447] width 575 height 83
click at [869, 443] on textarea "**********" at bounding box center [784, 447] width 575 height 83
type textarea "**********"
click at [1225, 617] on div "Continue" at bounding box center [784, 638] width 1255 height 98
click at [1228, 635] on button "Continue" at bounding box center [1272, 638] width 215 height 37
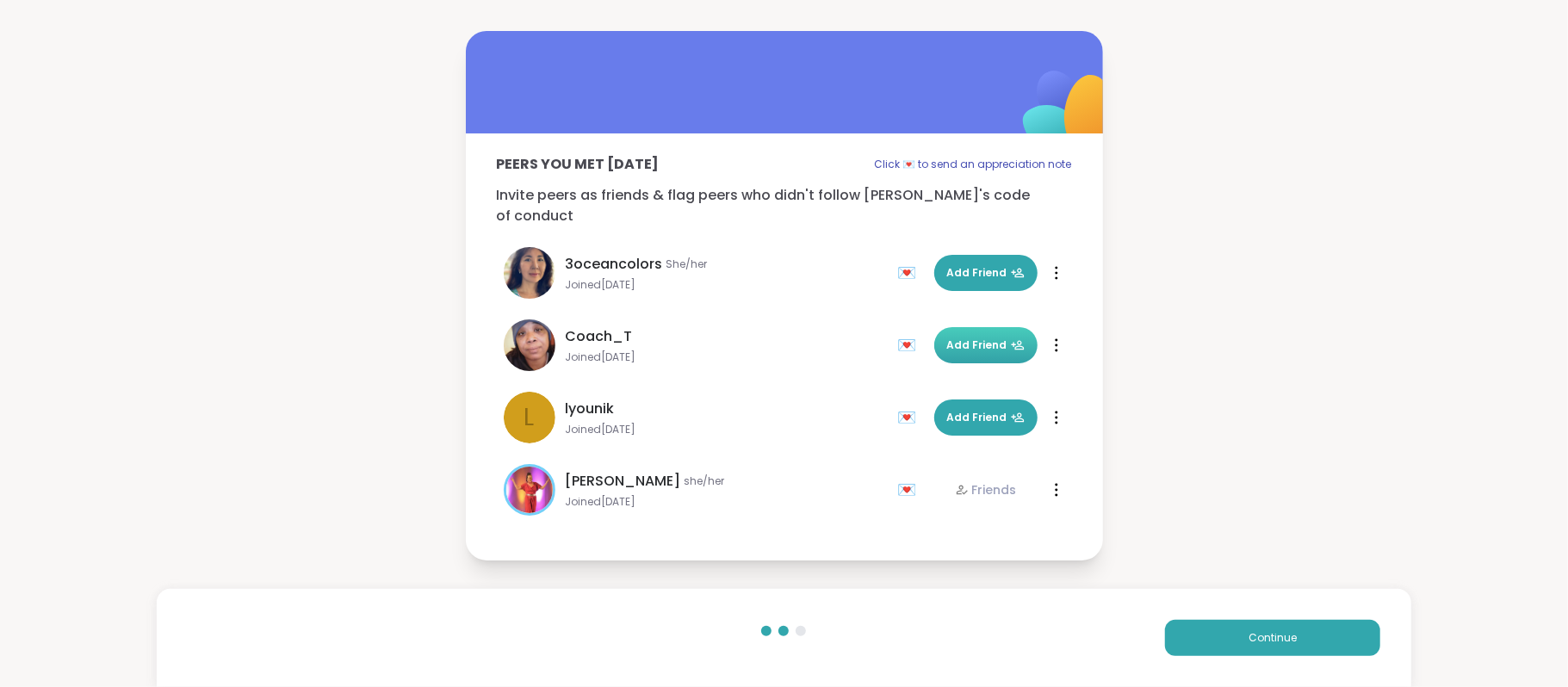
click at [973, 337] on span "Add Friend" at bounding box center [986, 344] width 78 height 15
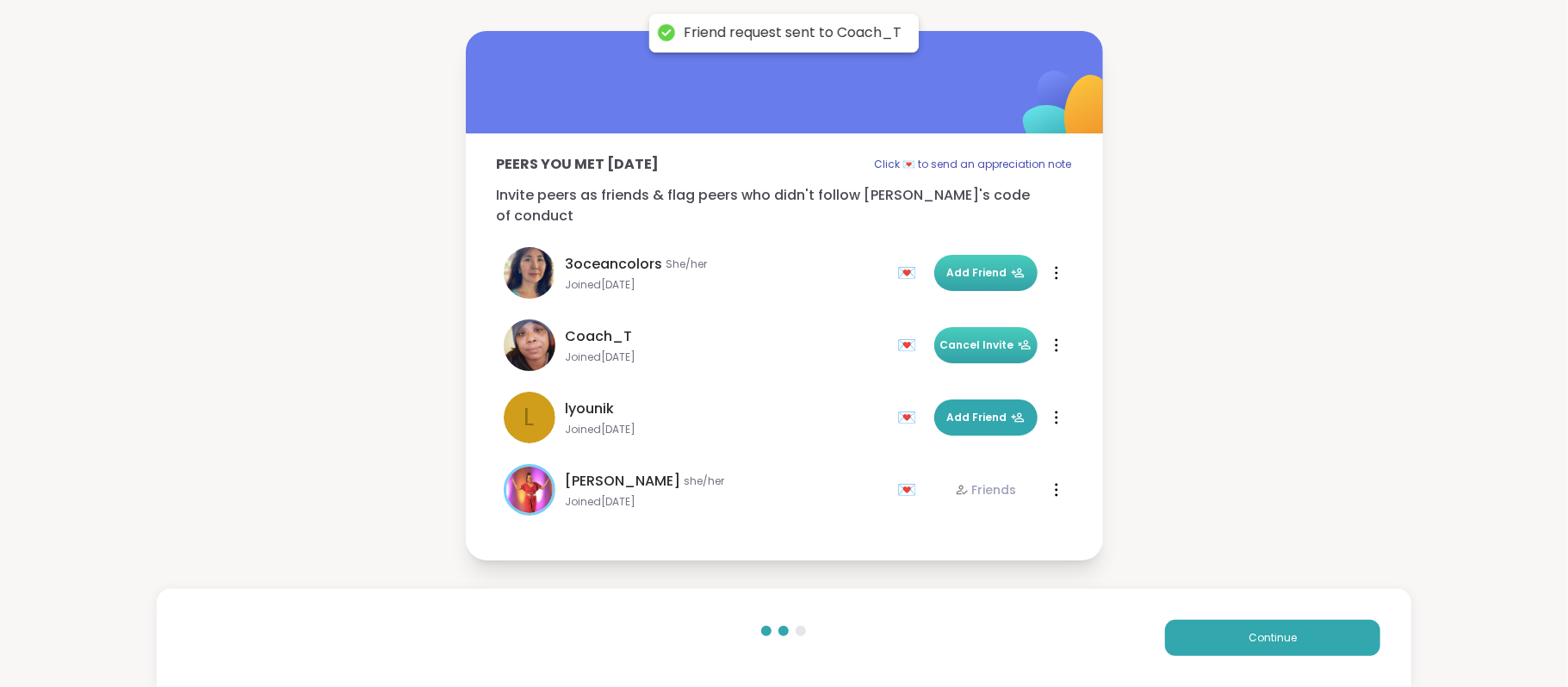
click at [976, 266] on span "Add Friend" at bounding box center [986, 272] width 78 height 15
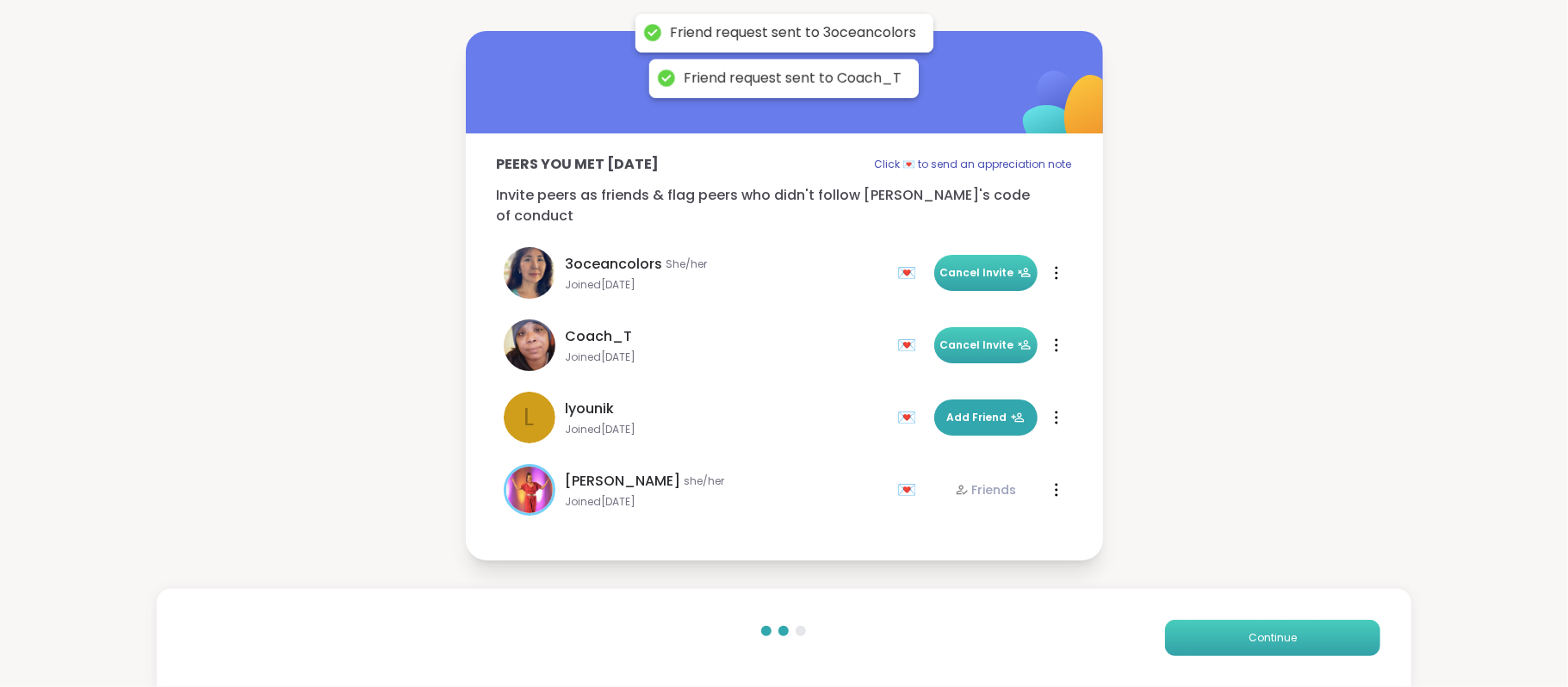
click at [1245, 646] on button "Continue" at bounding box center [1272, 638] width 215 height 37
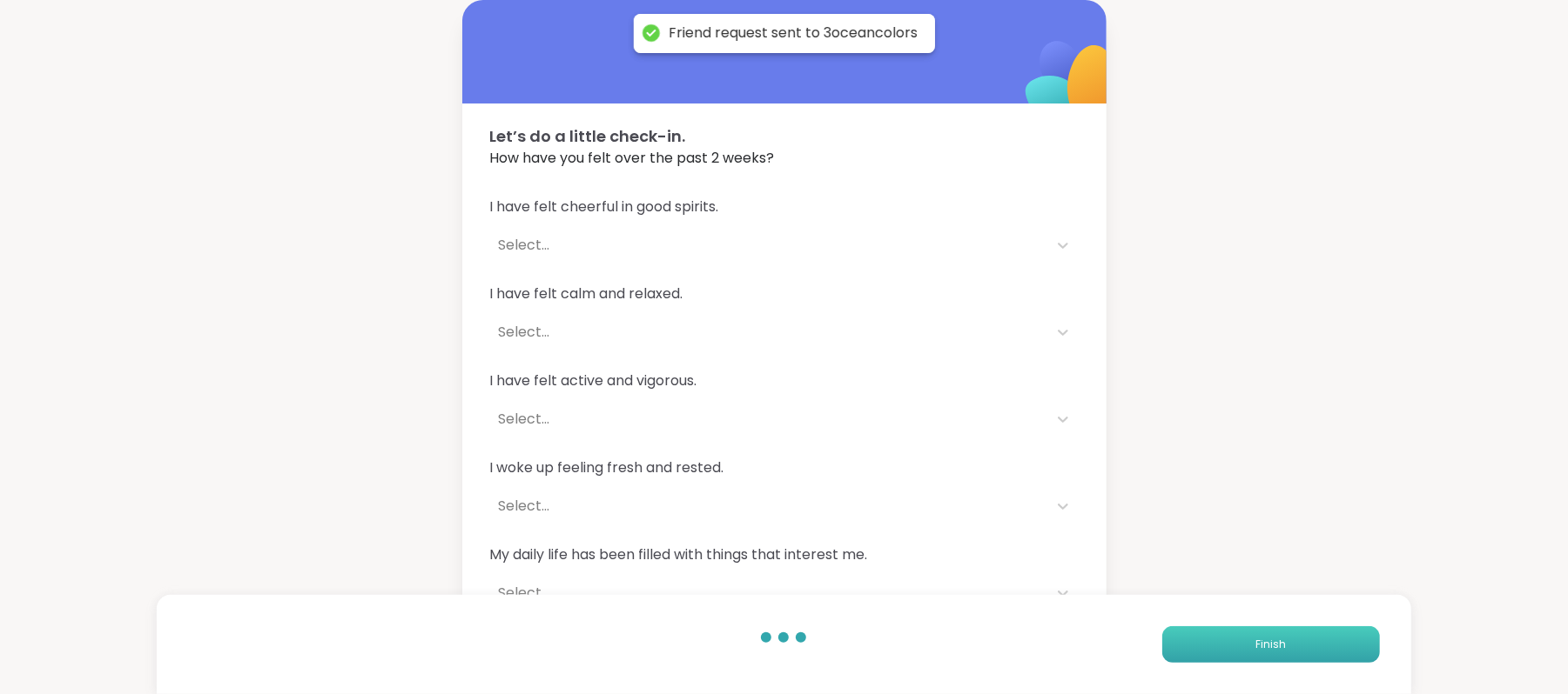
click at [1259, 653] on button "Finish" at bounding box center [1270, 644] width 217 height 37
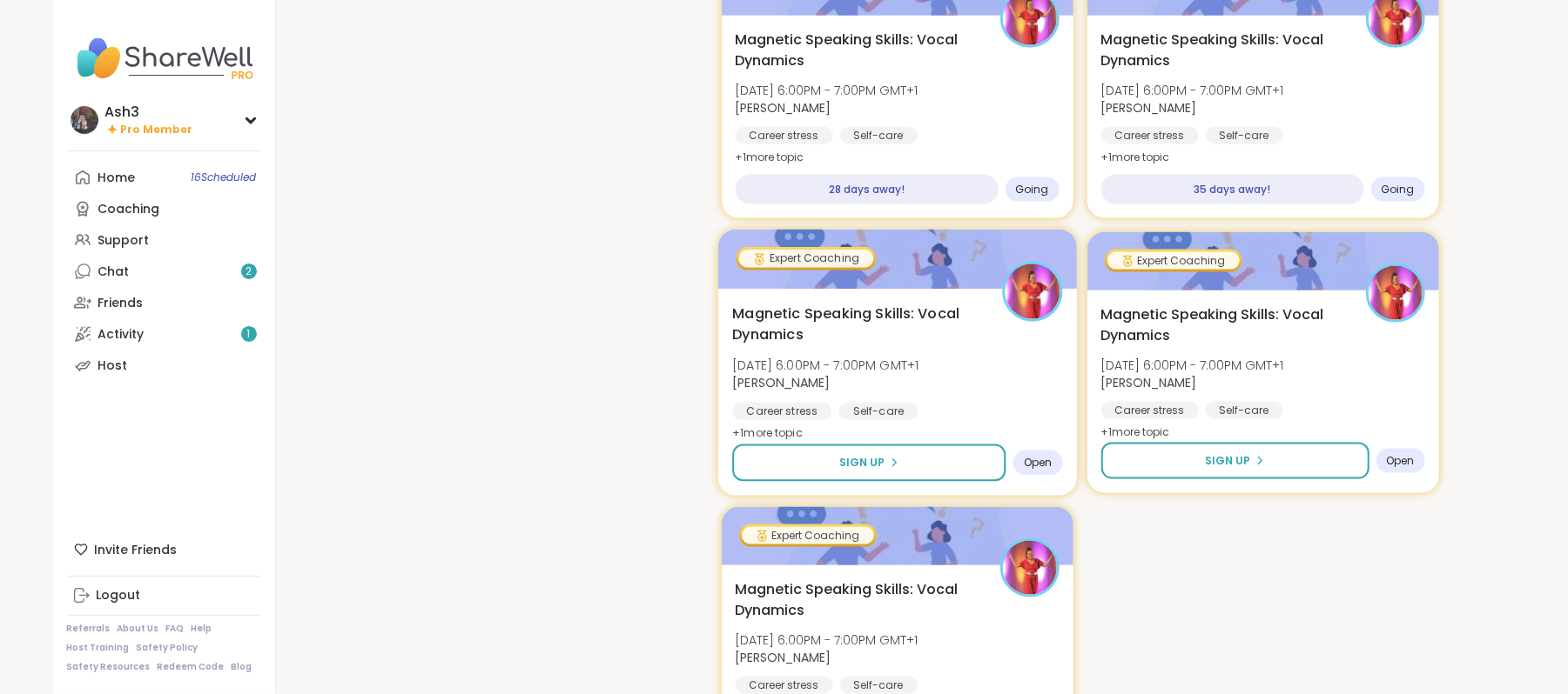
scroll to position [1594, 0]
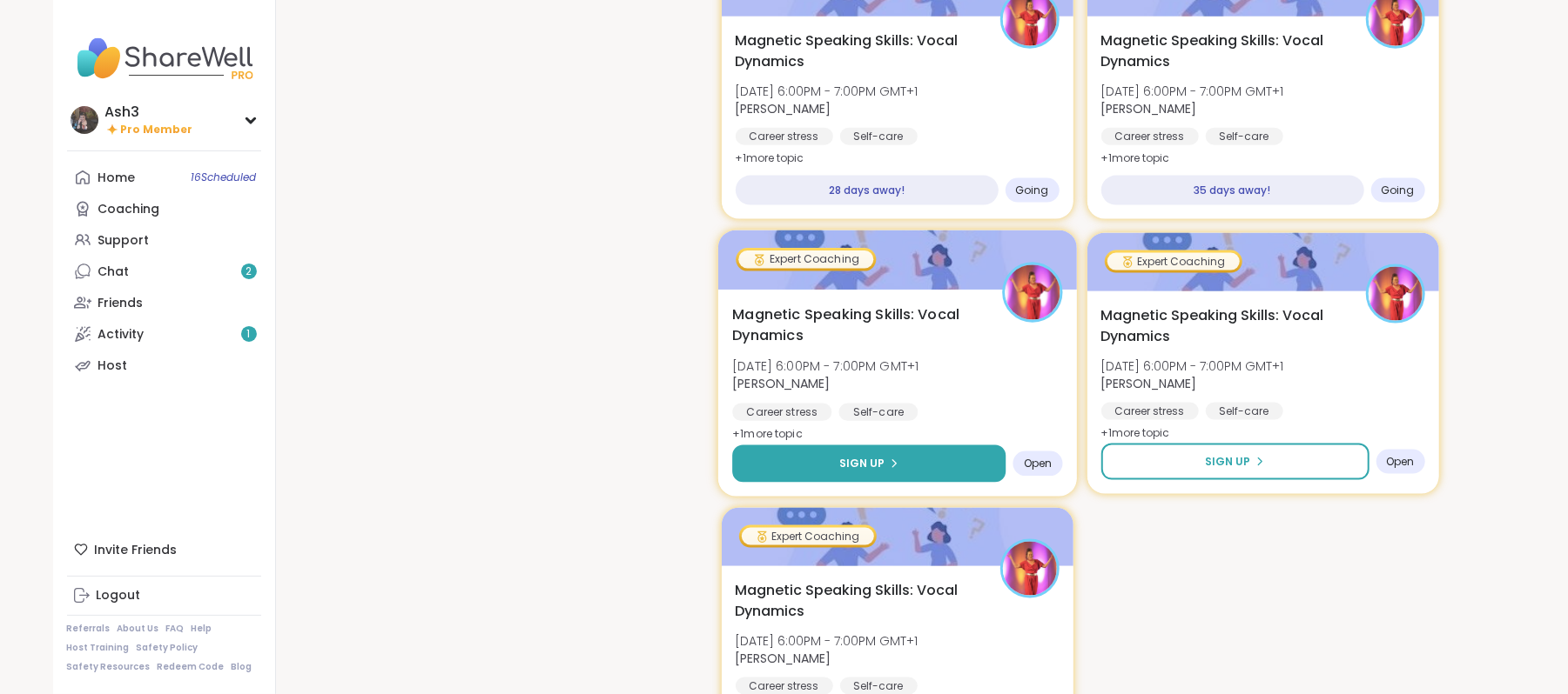
click at [867, 456] on span "Sign Up" at bounding box center [861, 463] width 46 height 15
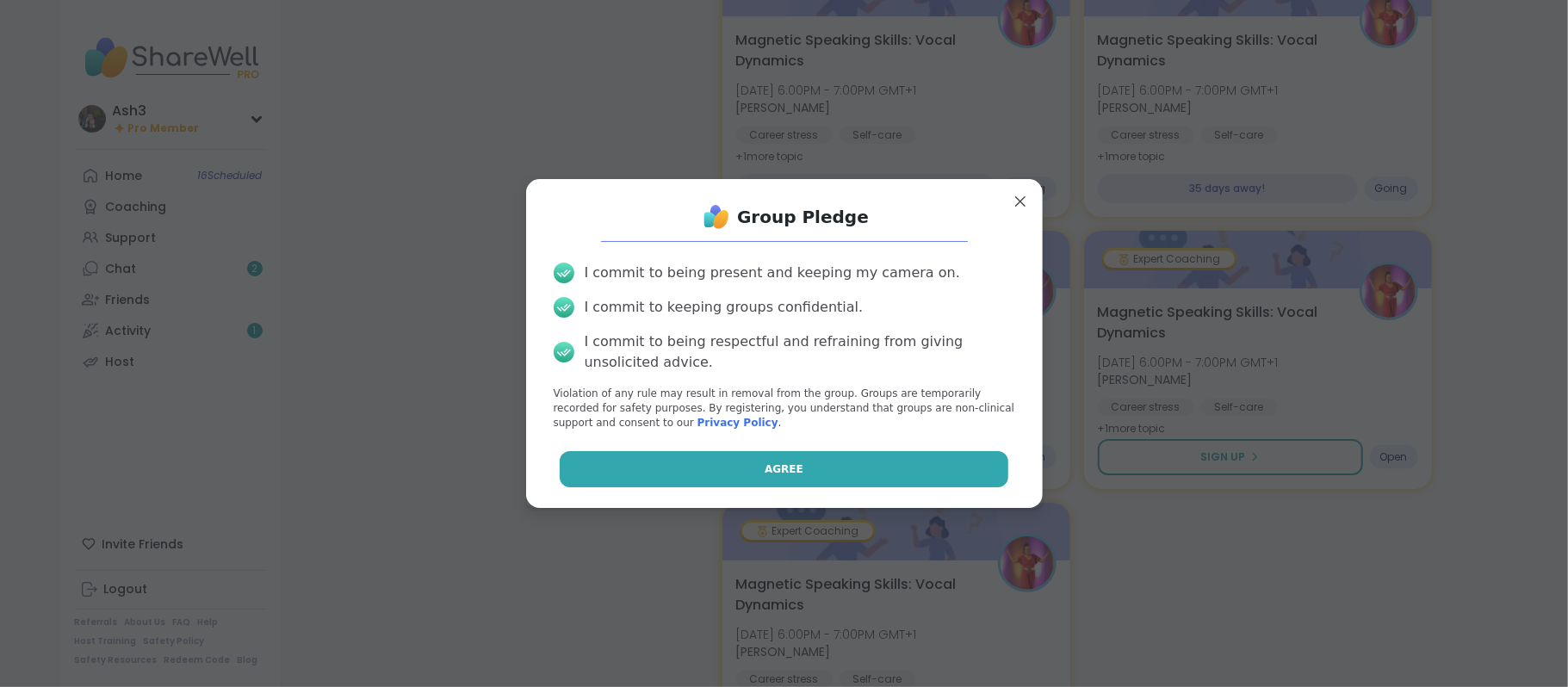
click at [799, 469] on button "Agree" at bounding box center [784, 469] width 449 height 37
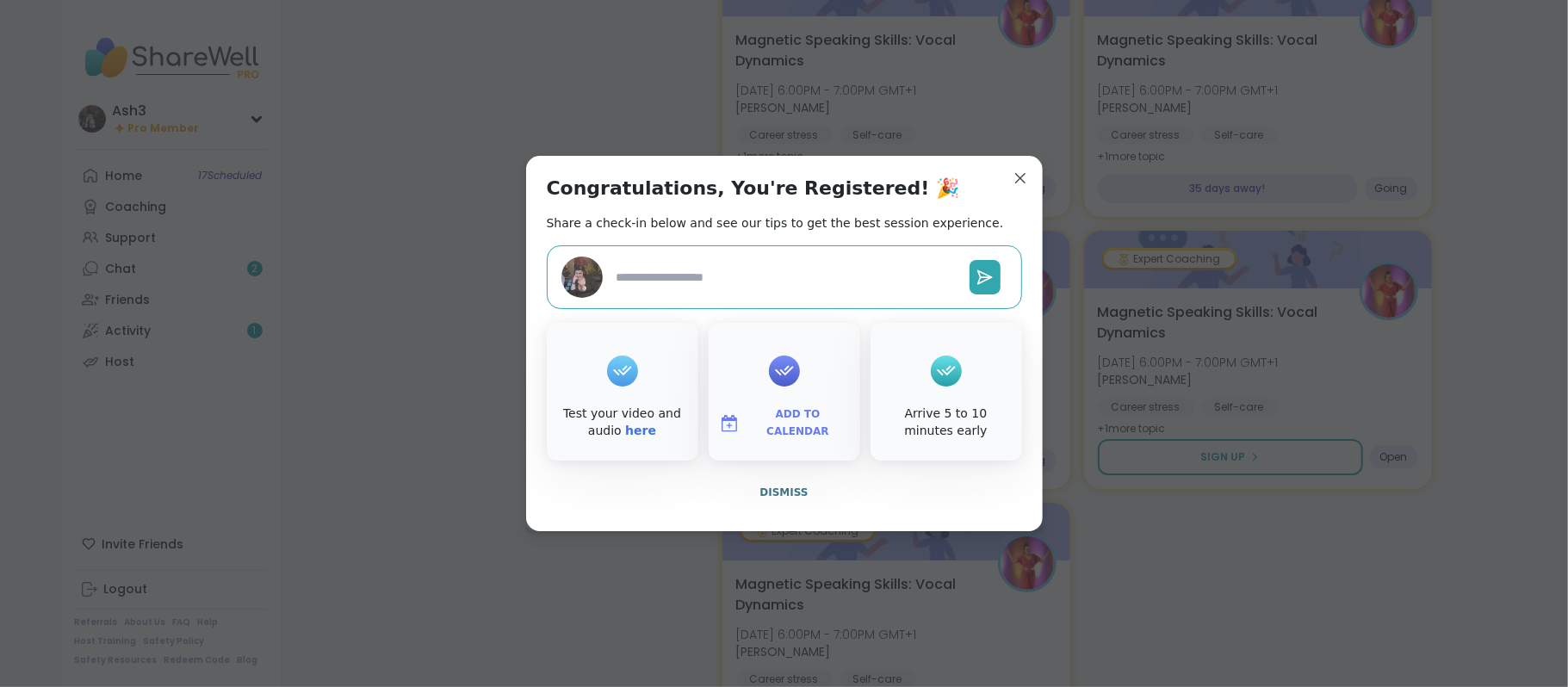
click at [772, 427] on span "Add to Calendar" at bounding box center [798, 424] width 103 height 34
click at [759, 265] on button "Google Calendar" at bounding box center [784, 268] width 131 height 37
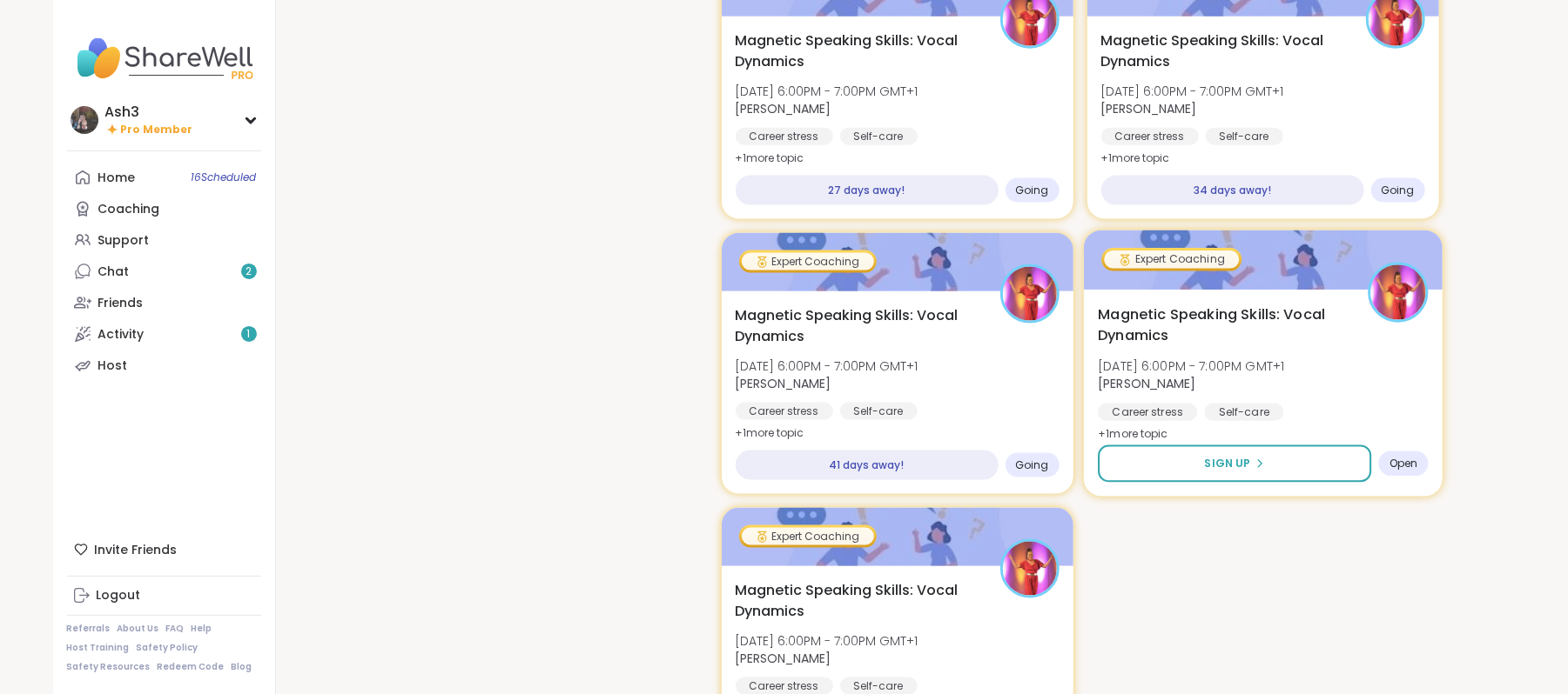
click at [1170, 445] on div "Sign Up" at bounding box center [1233, 464] width 273 height 38
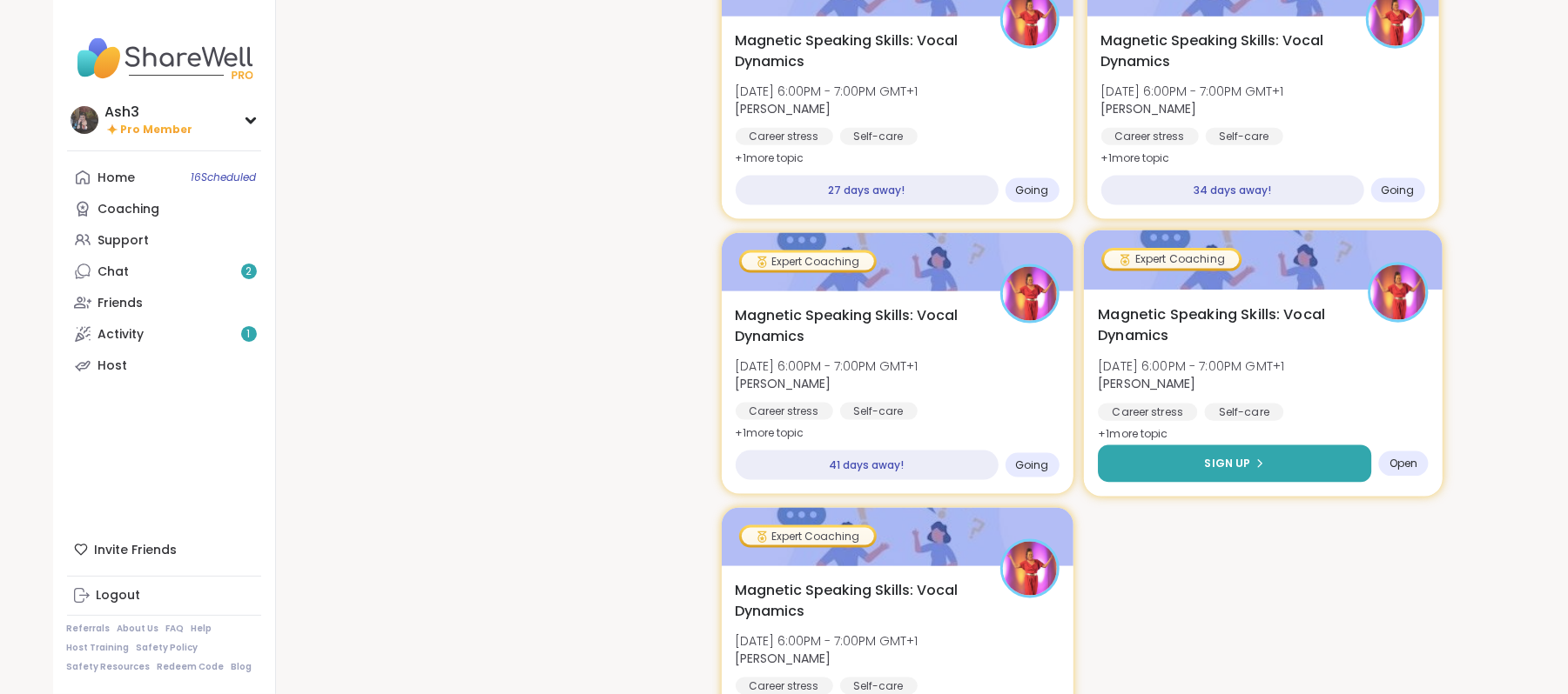
click at [1178, 445] on button "Sign Up" at bounding box center [1233, 464] width 273 height 38
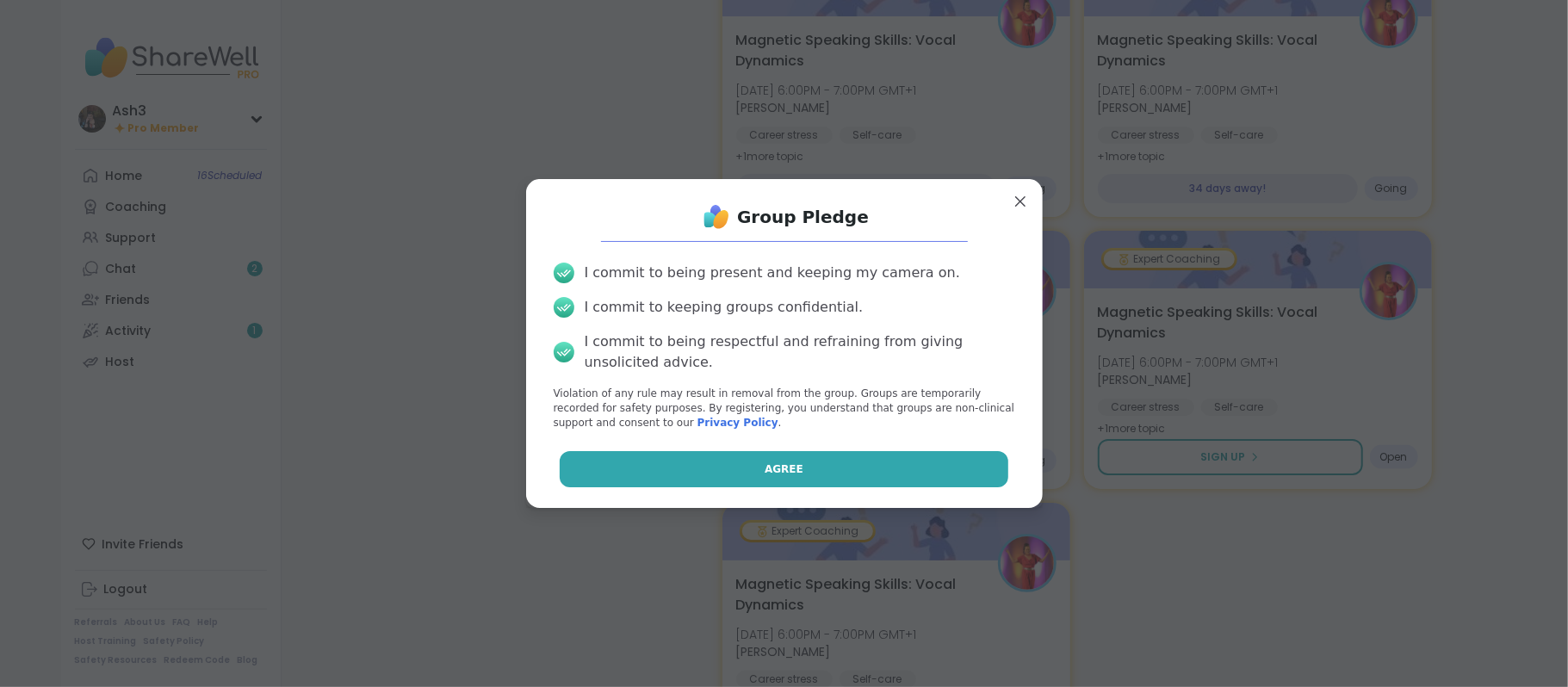
click at [787, 480] on button "Agree" at bounding box center [784, 469] width 449 height 37
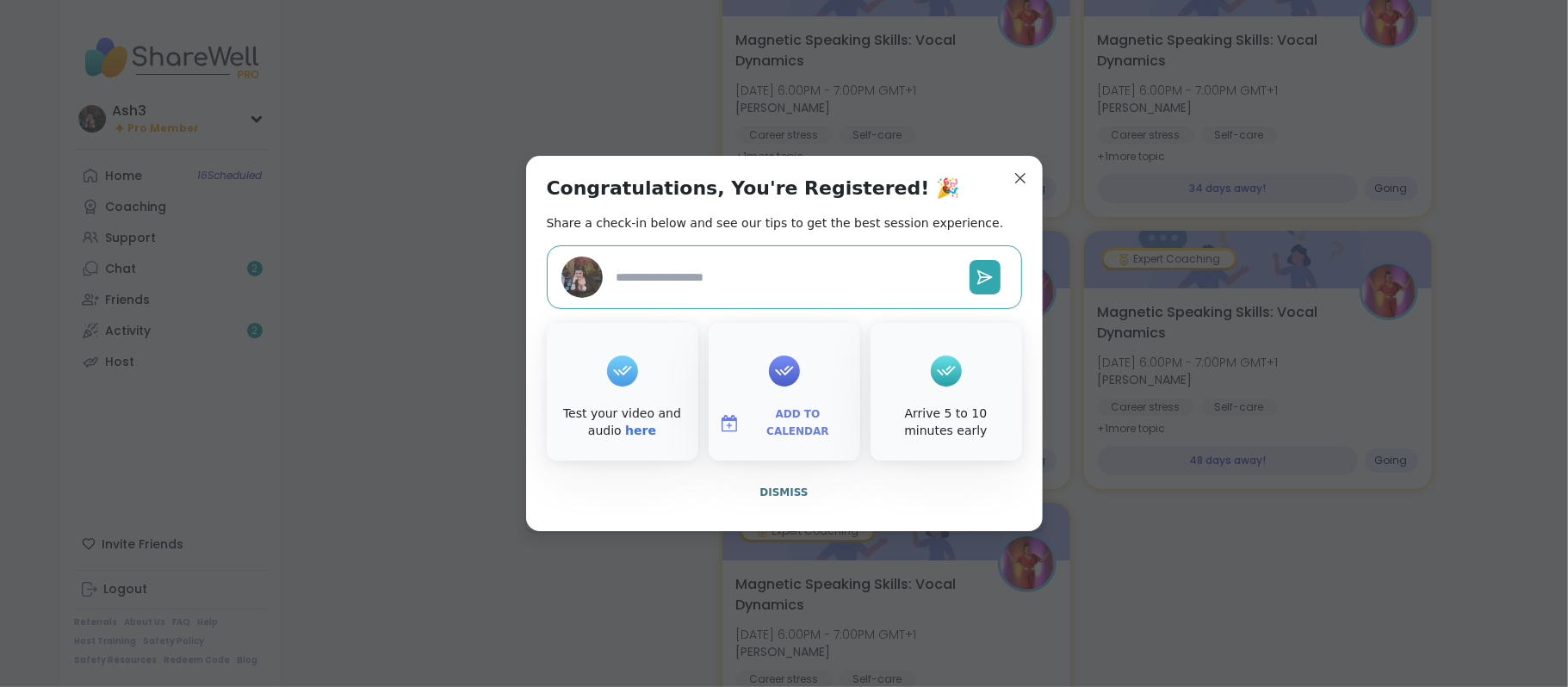
click at [787, 422] on span "Add to Calendar" at bounding box center [798, 424] width 103 height 34
click at [783, 262] on button "Google Calendar" at bounding box center [784, 268] width 131 height 37
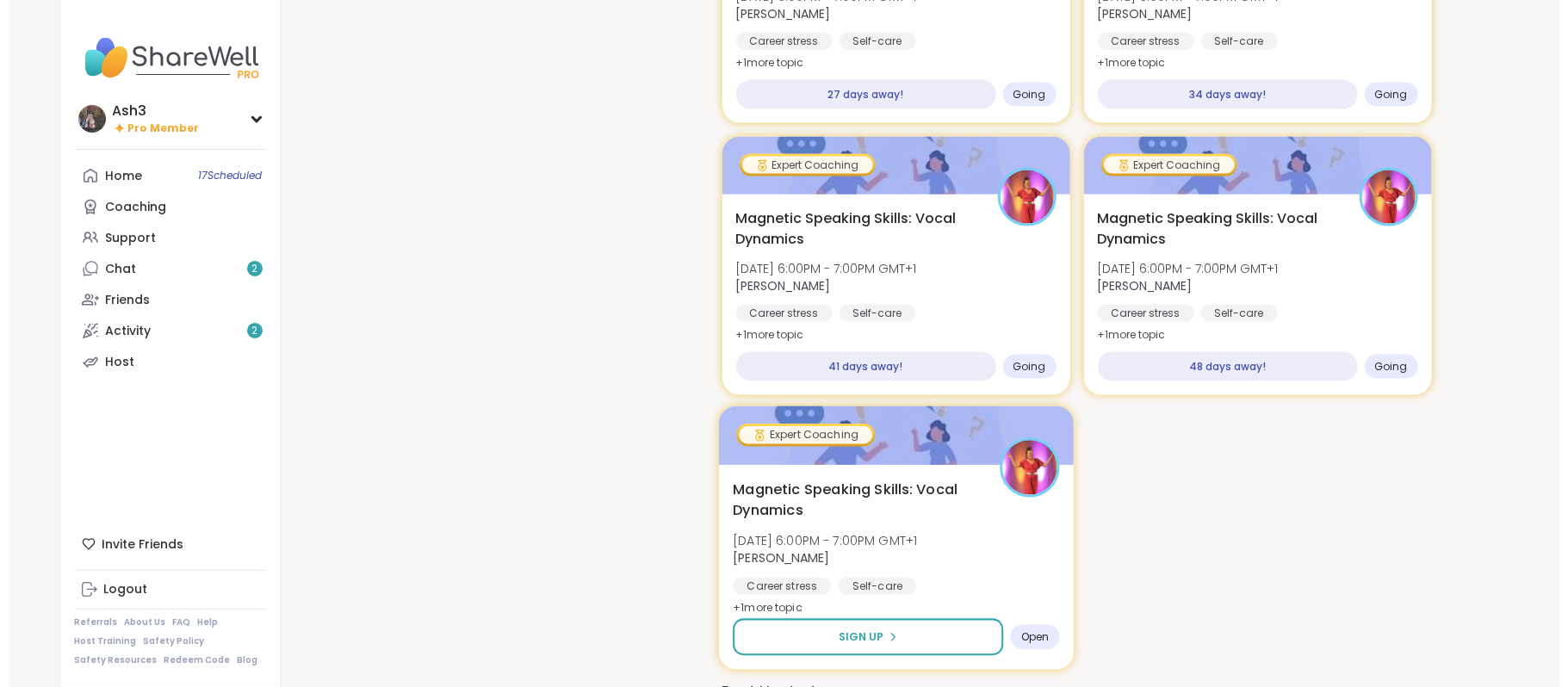
scroll to position [1676, 0]
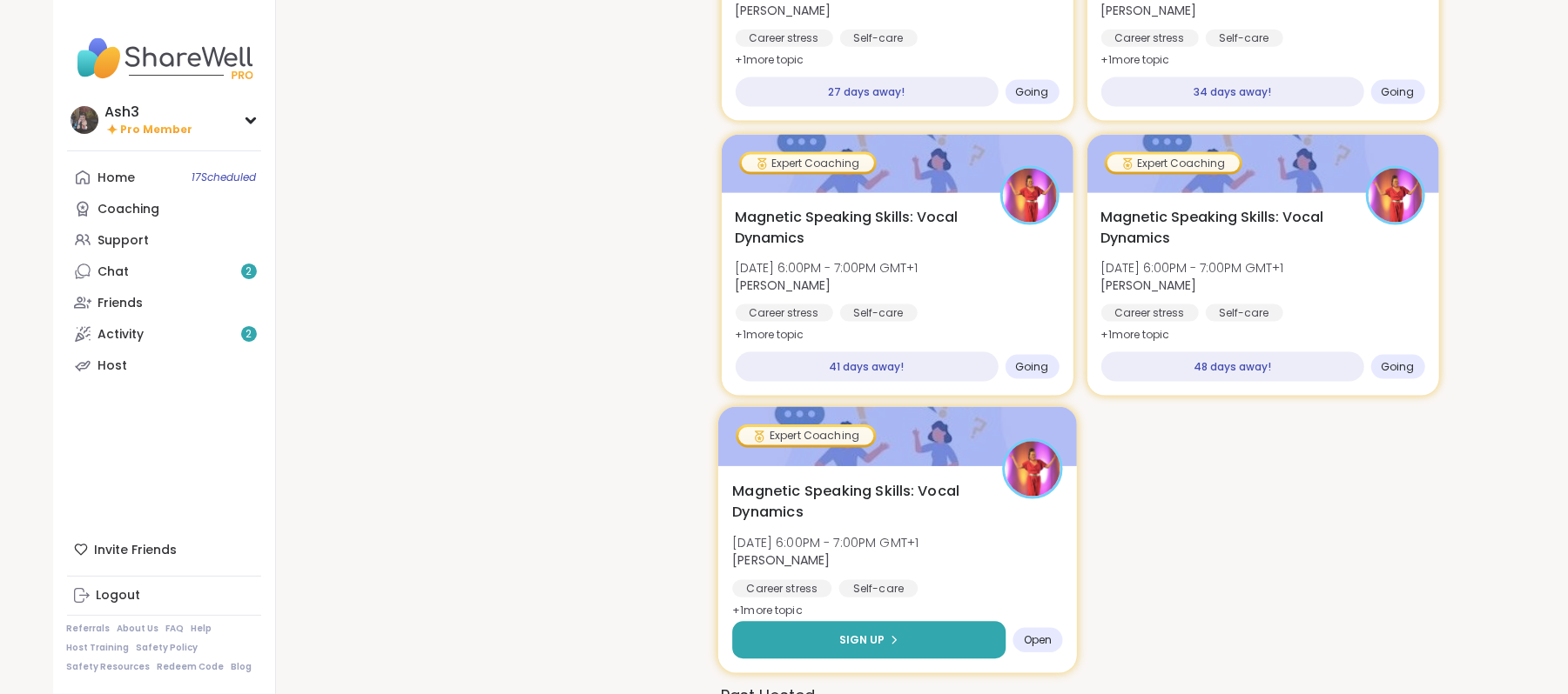
click at [906, 622] on button "Sign Up" at bounding box center [868, 641] width 273 height 38
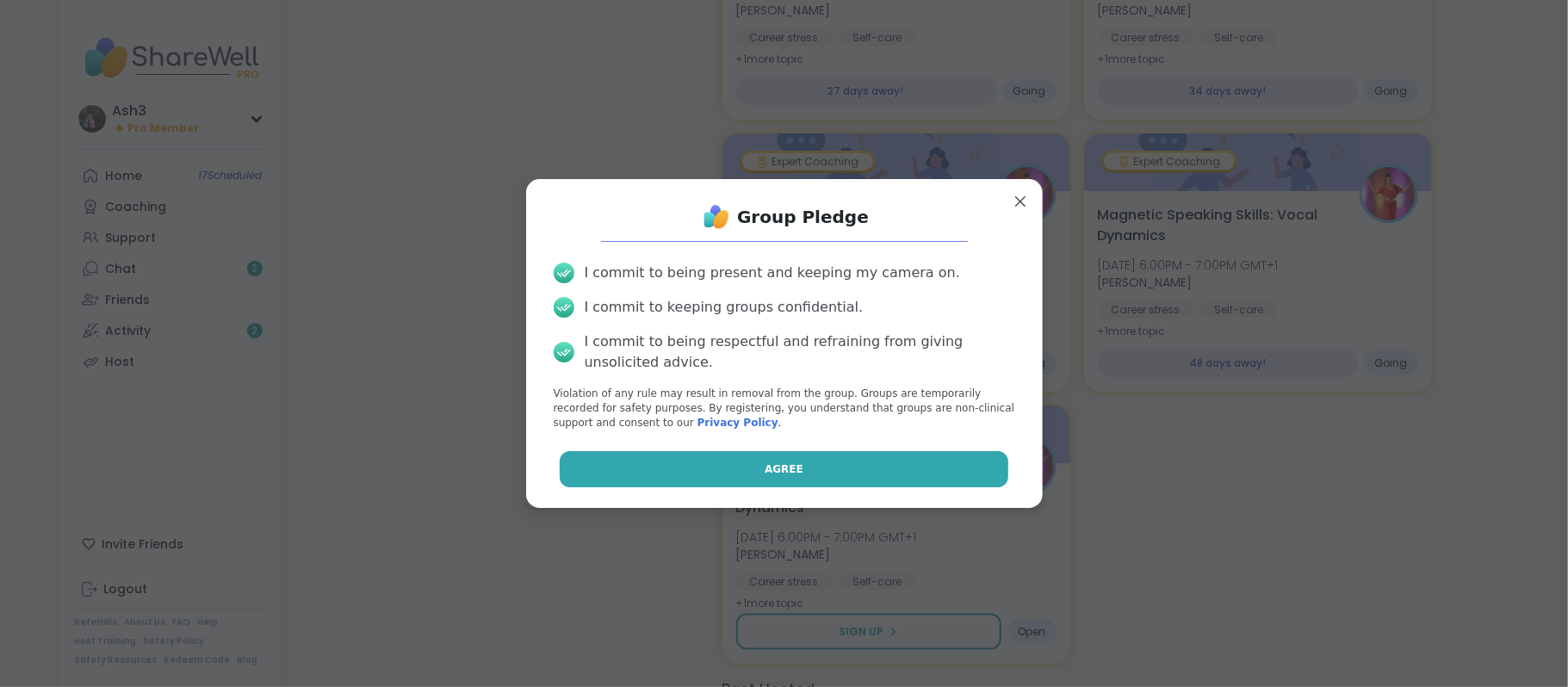
click at [813, 477] on button "Agree" at bounding box center [784, 469] width 449 height 37
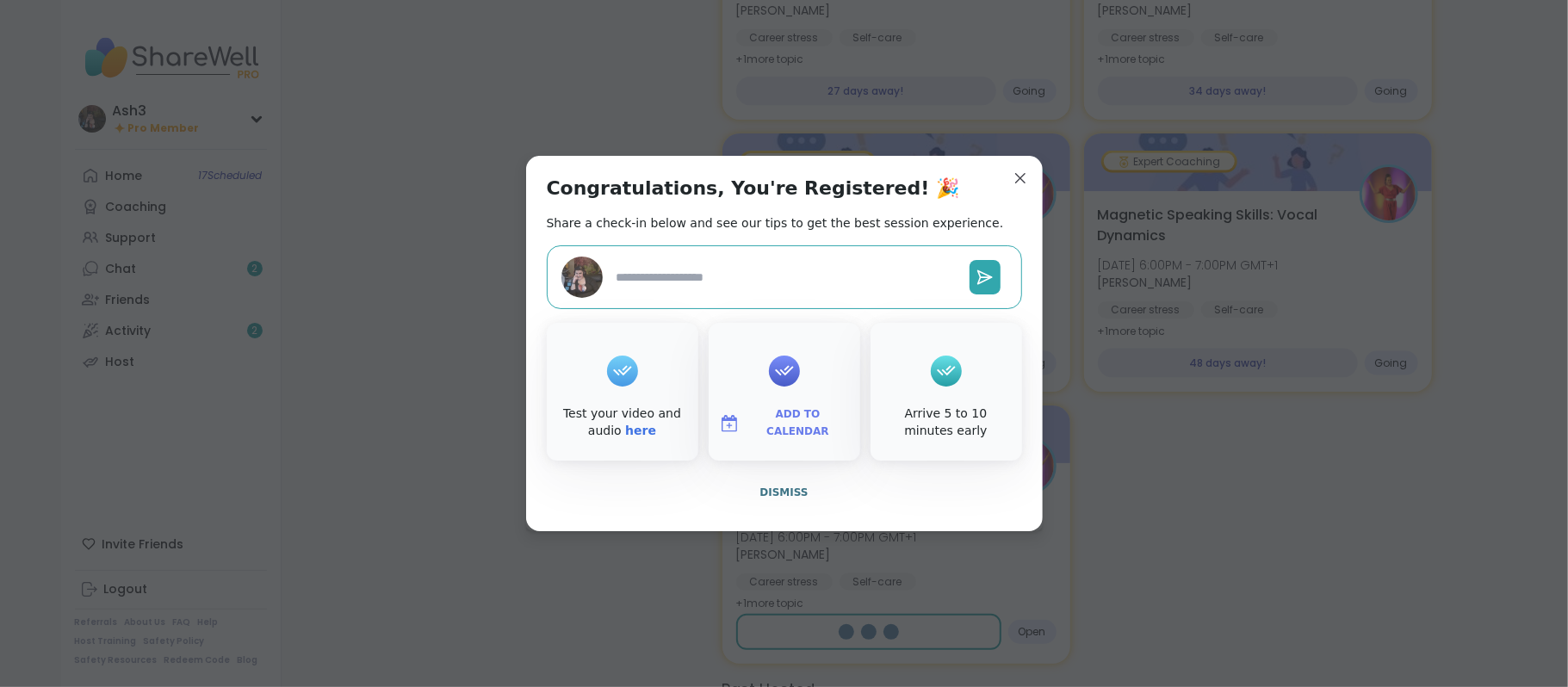
click at [776, 435] on button "Add to Calendar" at bounding box center [784, 424] width 144 height 37
type textarea "*"
click at [763, 270] on button "Google Calendar" at bounding box center [784, 268] width 131 height 37
